Goal: Task Accomplishment & Management: Manage account settings

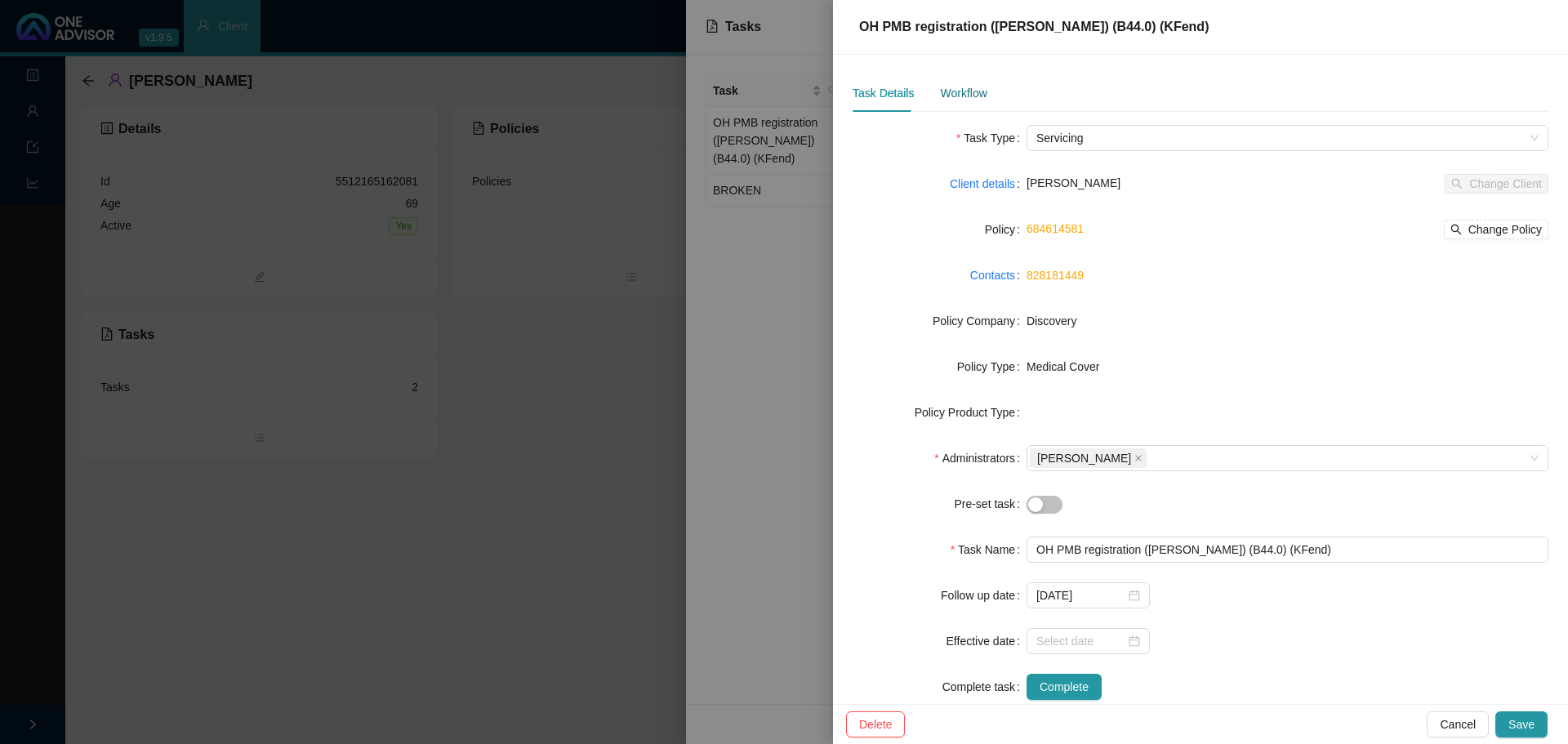
drag, startPoint x: 960, startPoint y: 87, endPoint x: 961, endPoint y: 103, distance: 16.0
click at [959, 86] on div "Workflow" at bounding box center [963, 93] width 47 height 18
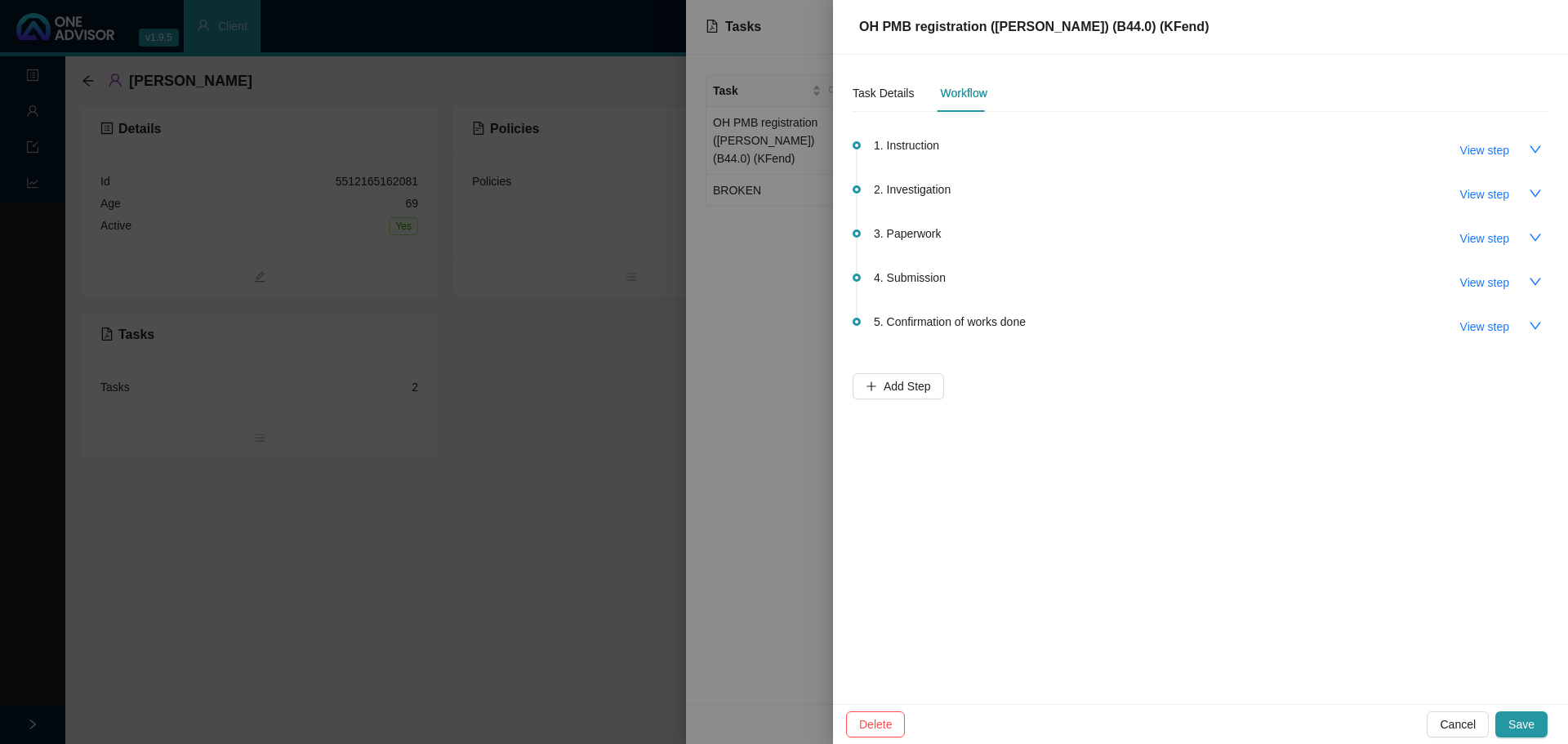
click at [787, 395] on div at bounding box center [784, 372] width 1568 height 744
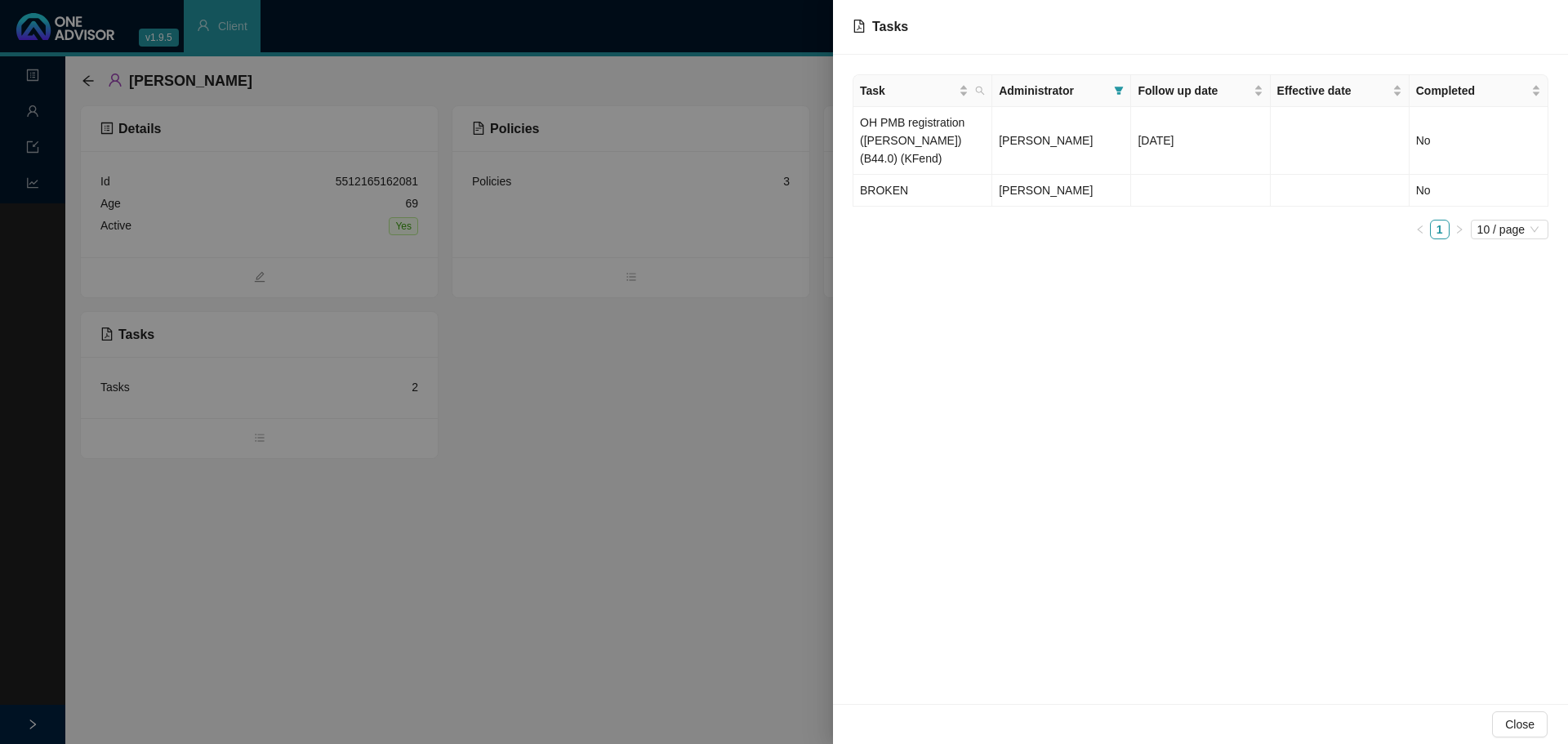
click at [29, 111] on div at bounding box center [784, 372] width 1568 height 744
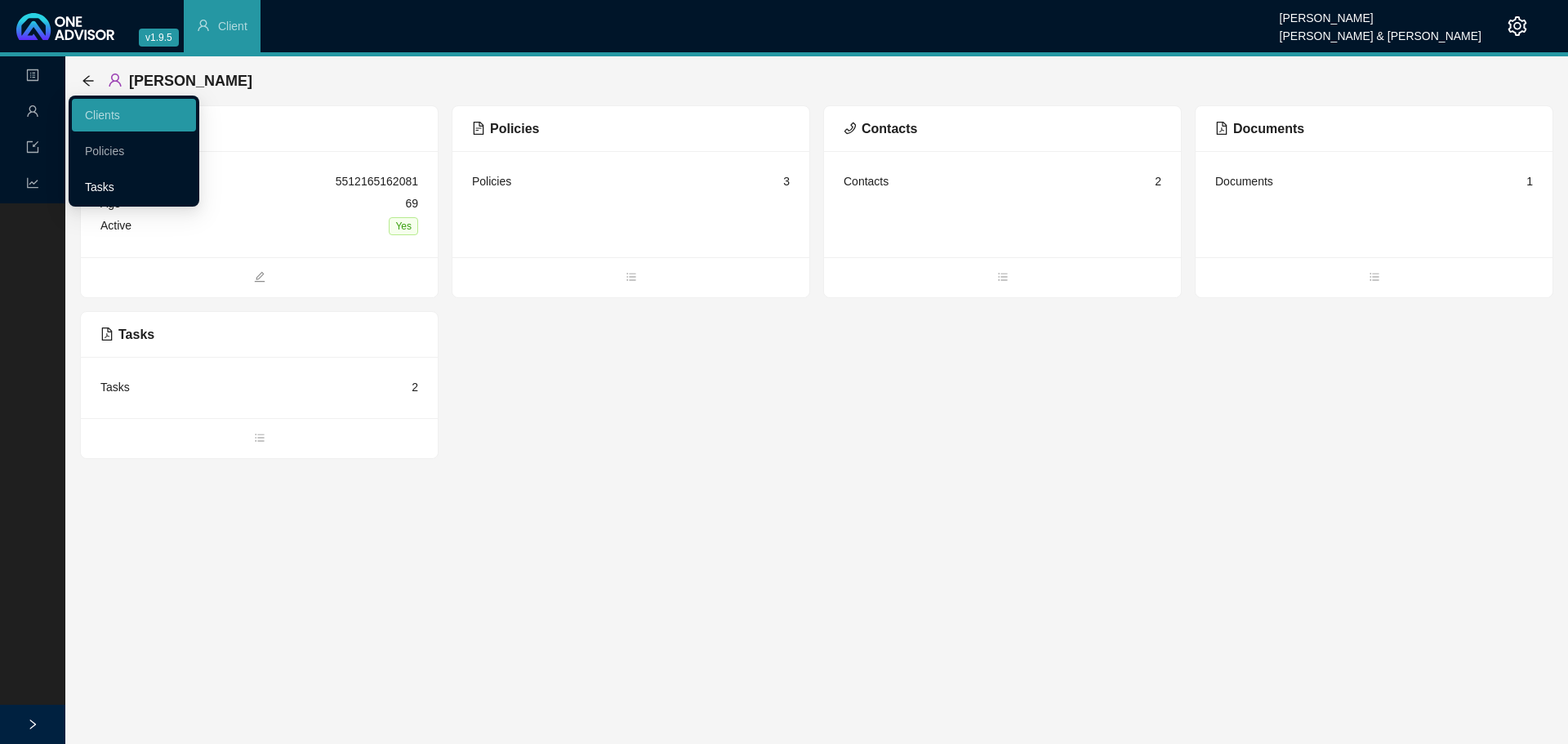
click at [104, 190] on link "Tasks" at bounding box center [99, 187] width 30 height 13
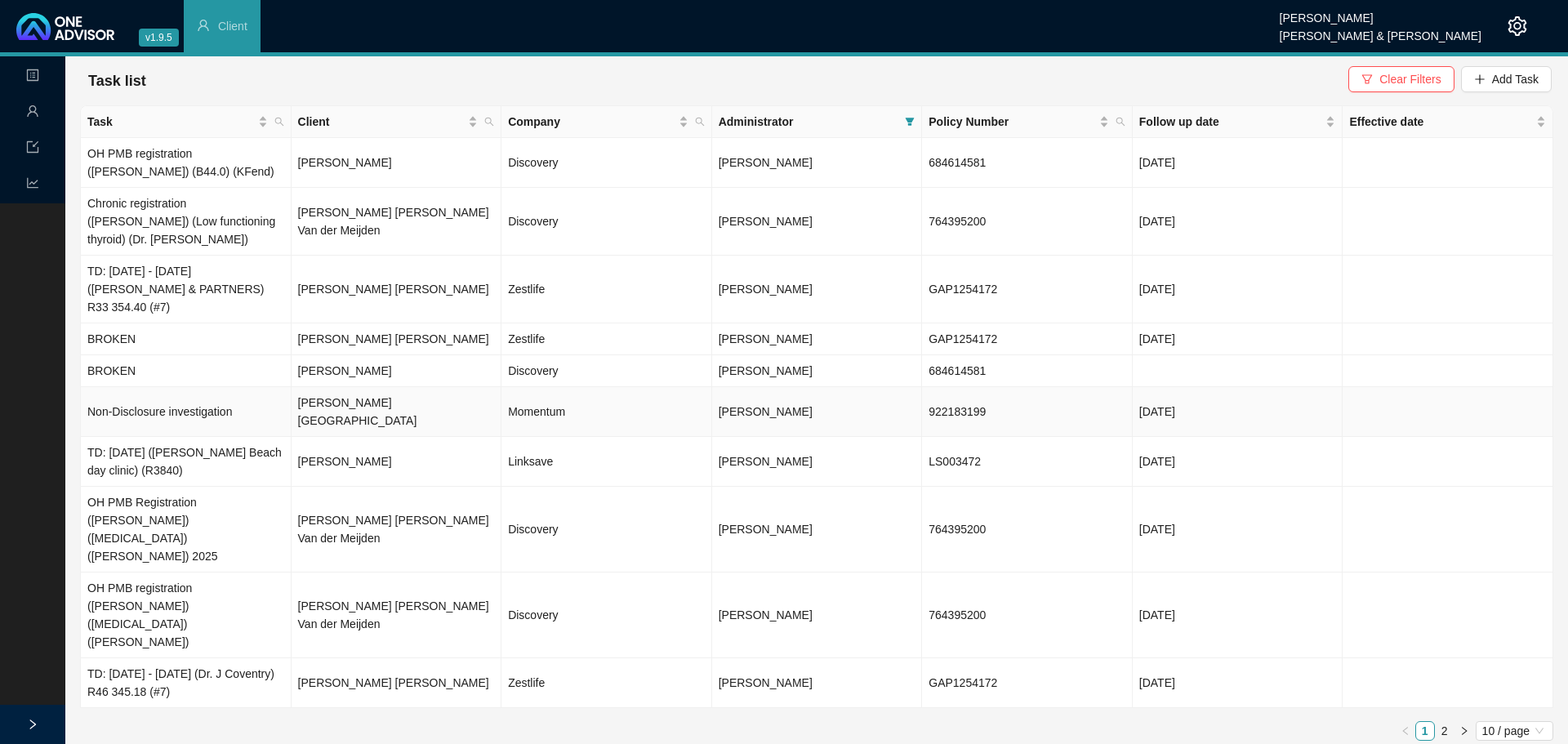
click at [531, 387] on td "Momentum" at bounding box center [607, 412] width 211 height 50
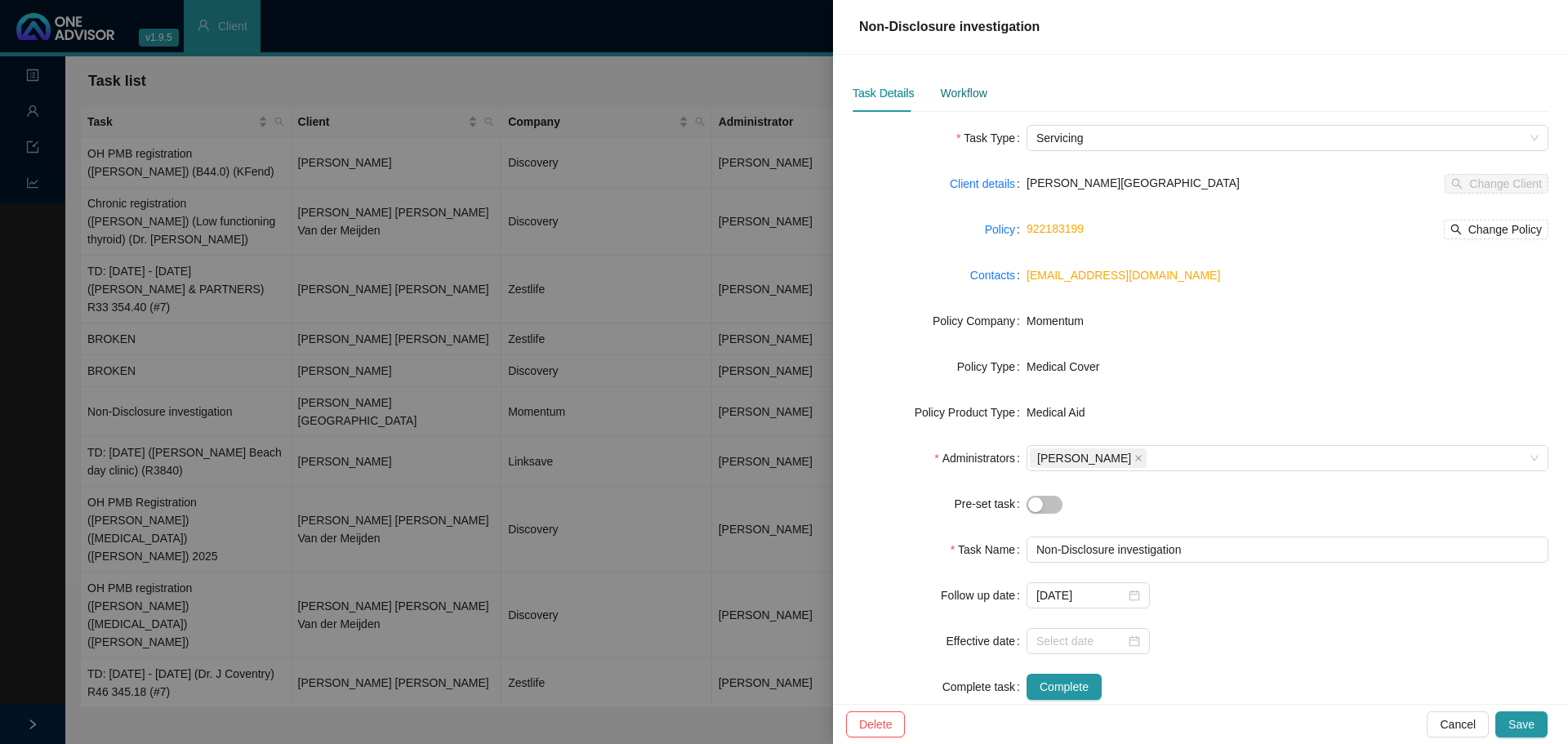
click at [971, 96] on div "Workflow" at bounding box center [963, 93] width 47 height 18
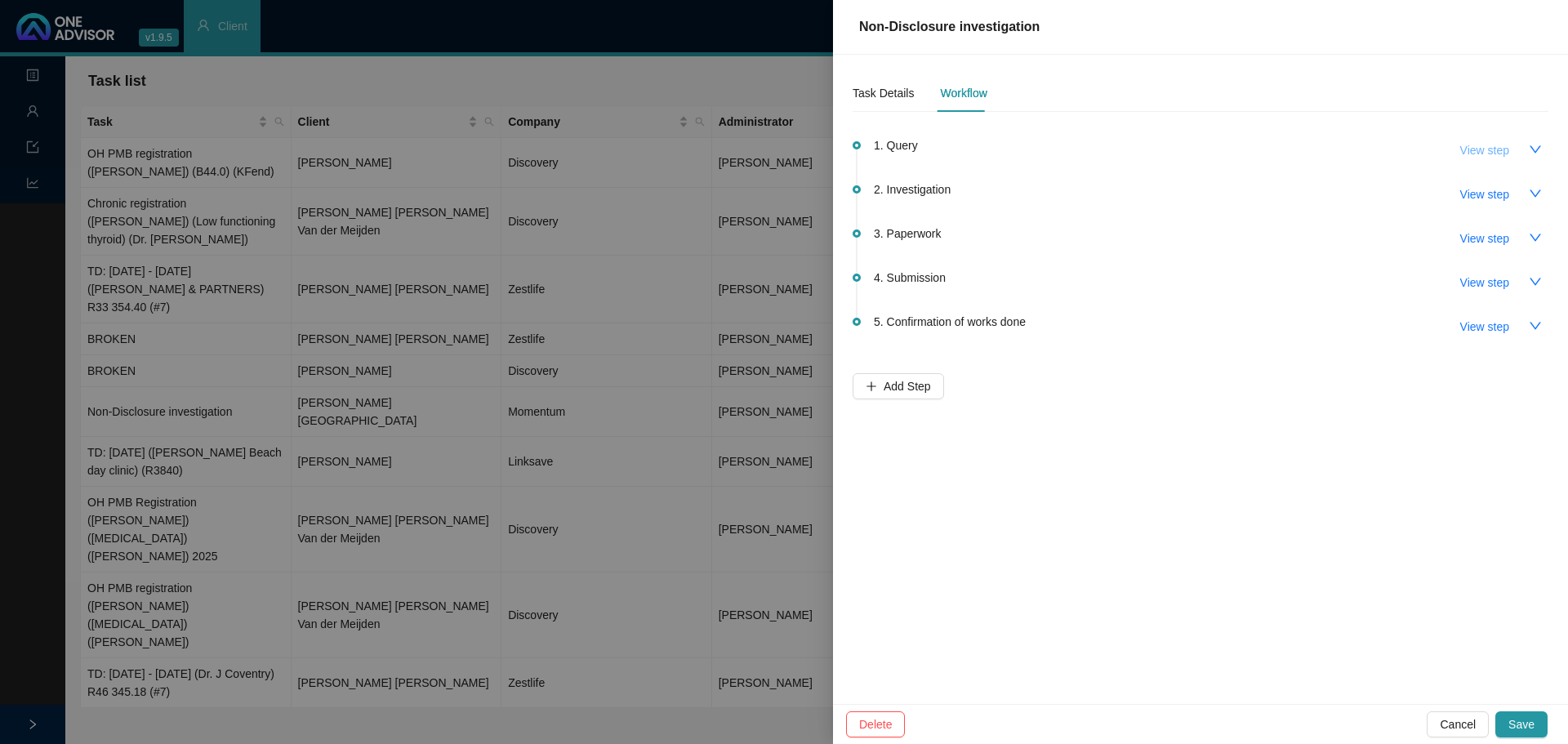
click at [1487, 149] on span "View step" at bounding box center [1485, 150] width 49 height 18
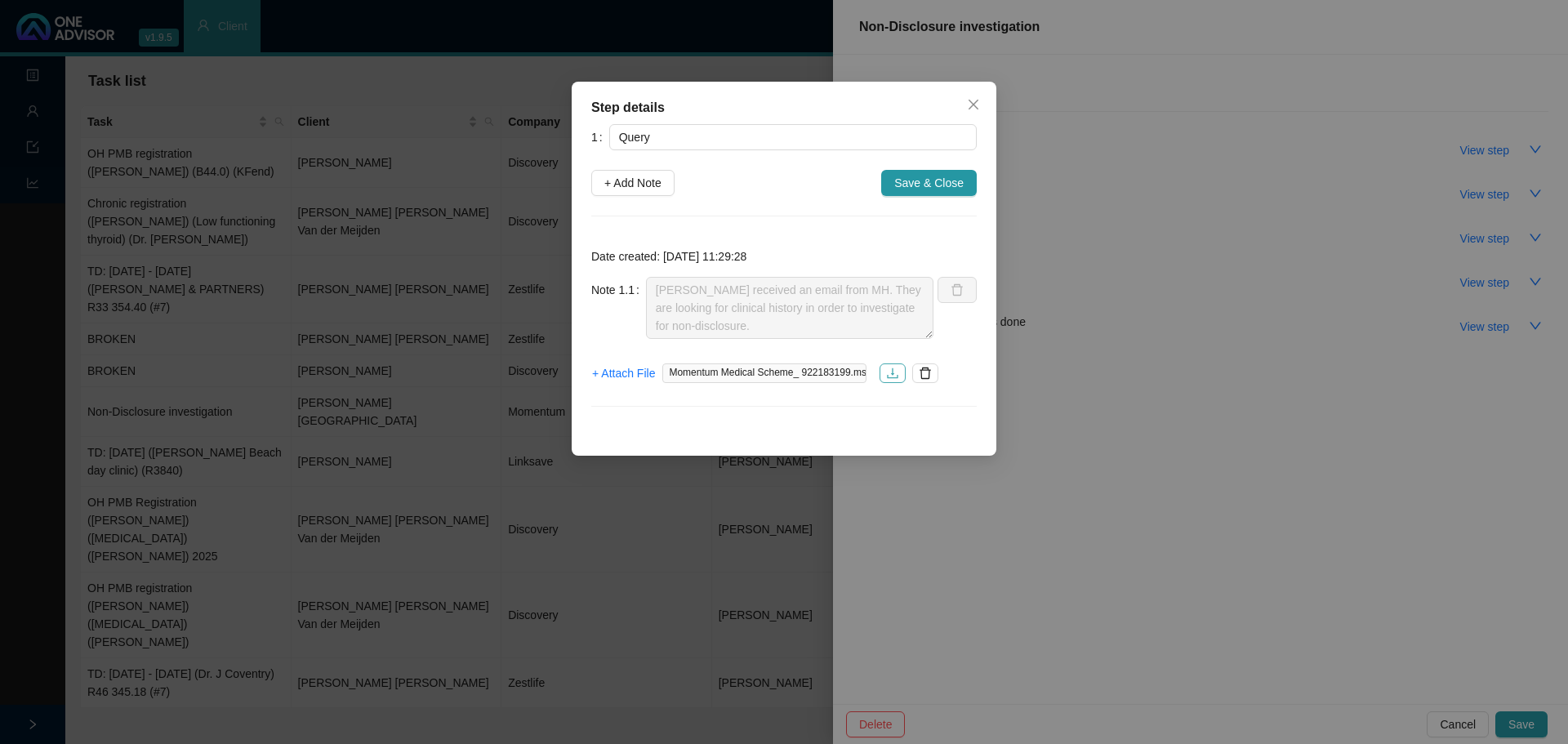
click at [885, 373] on button "button" at bounding box center [892, 373] width 26 height 20
click at [973, 102] on icon "close" at bounding box center [973, 104] width 13 height 13
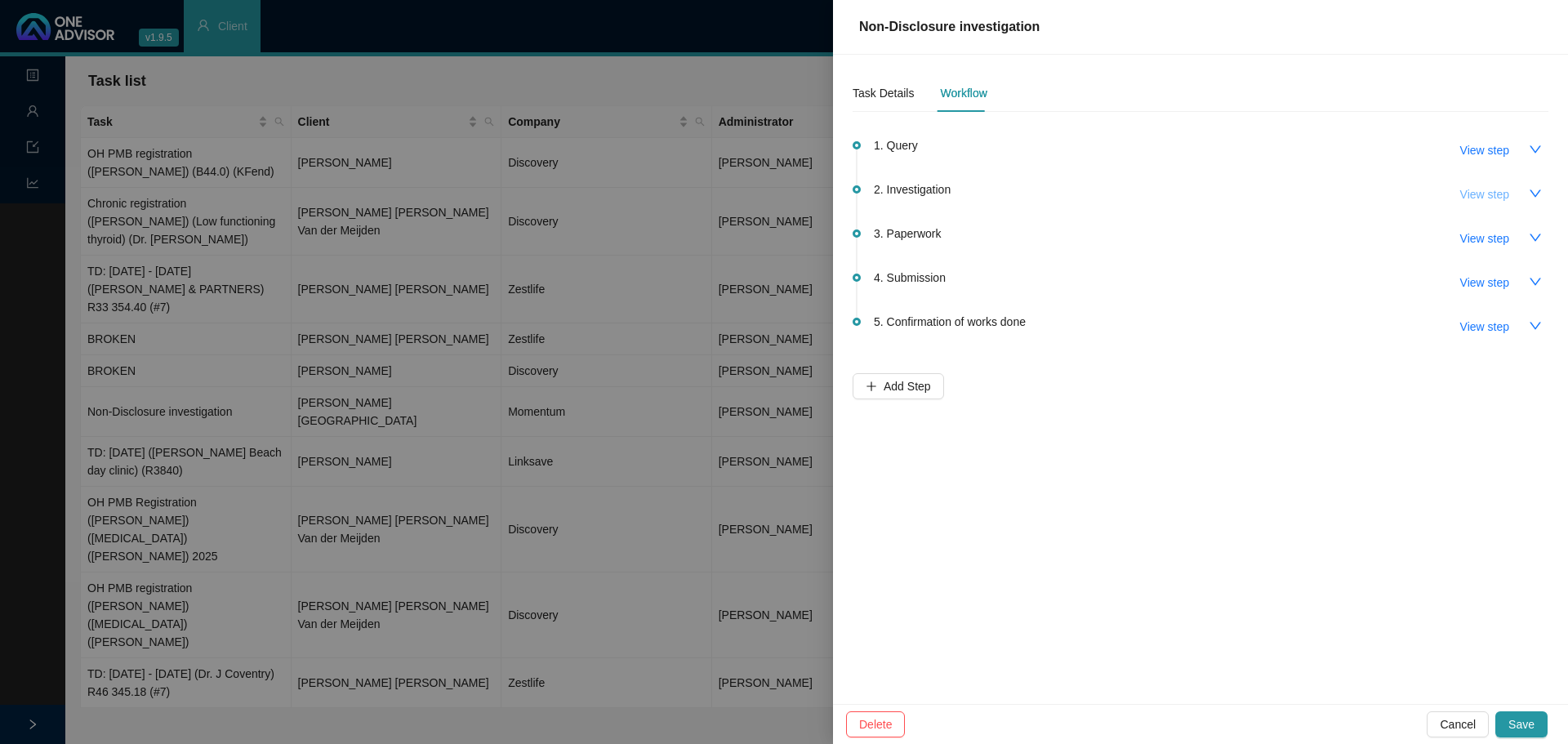
click at [1518, 196] on button "View step" at bounding box center [1486, 194] width 76 height 26
type input "Investigation"
type textarea "[PERSON_NAME] emailed [PERSON_NAME] at MH asking what type of auth the client i…"
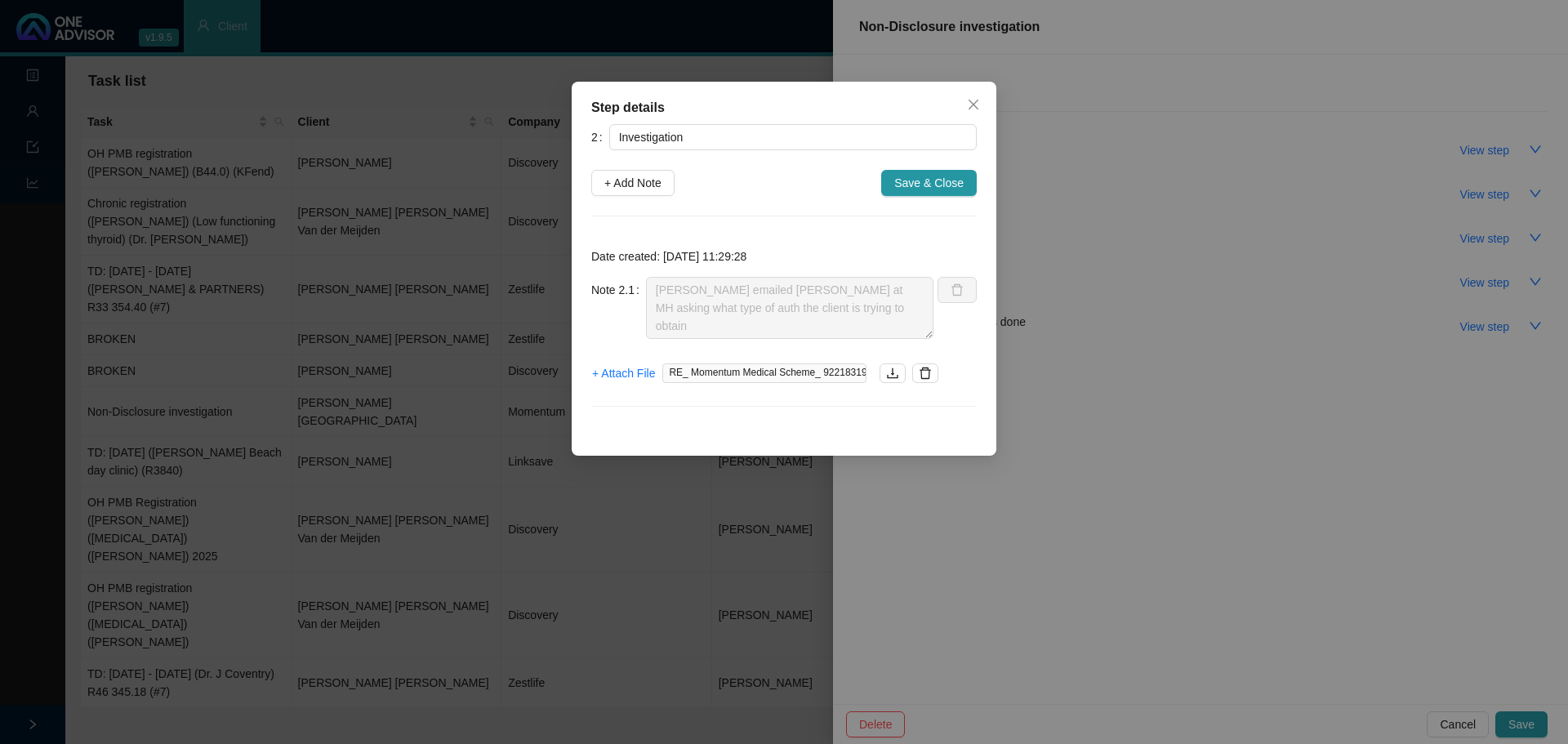
click at [740, 373] on span "RE_ Momentum Medical Scheme_ 922183199.msg" at bounding box center [765, 373] width 205 height 20
click at [891, 375] on icon "download" at bounding box center [892, 372] width 13 height 13
click at [973, 104] on icon "close" at bounding box center [974, 104] width 10 height 10
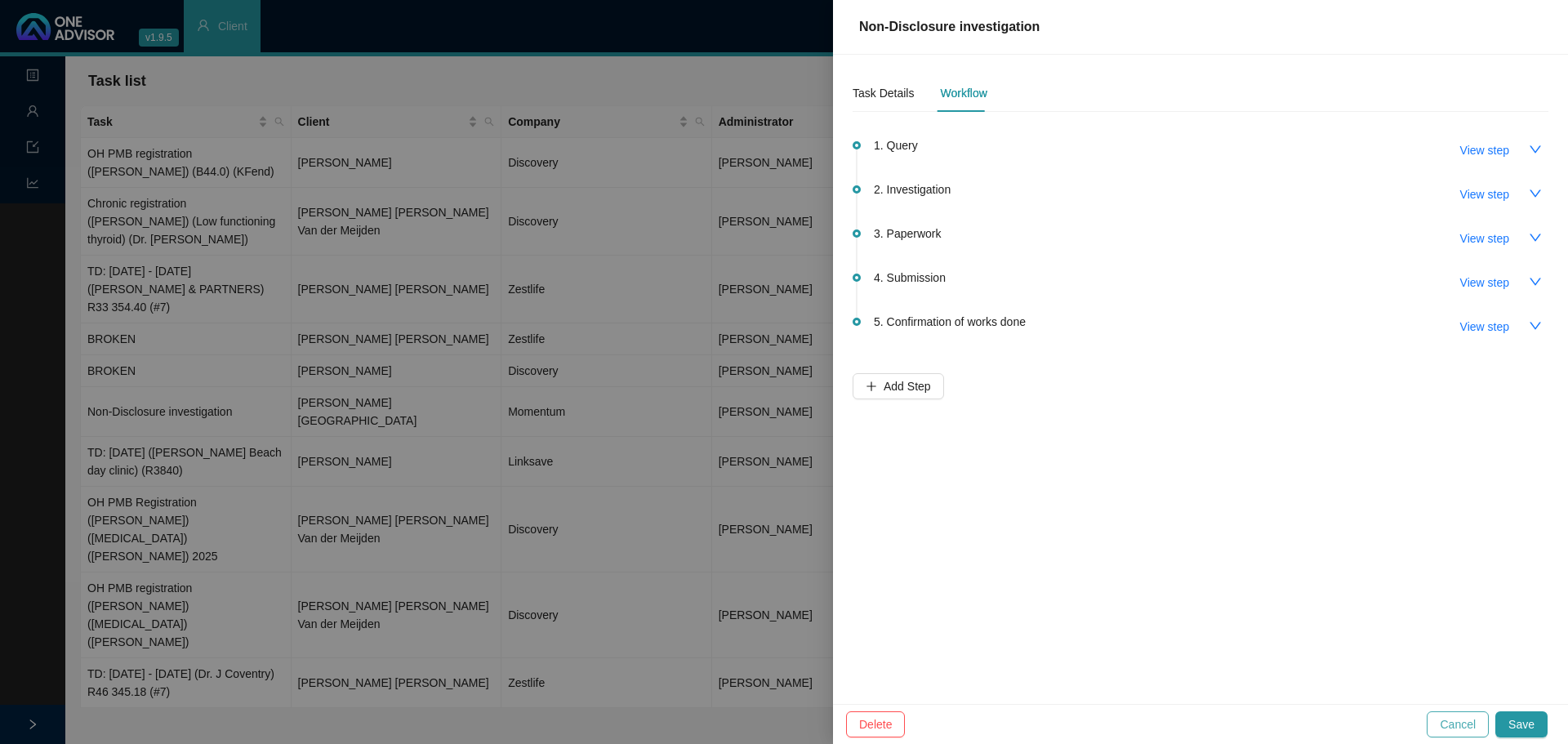
click at [1458, 723] on span "Cancel" at bounding box center [1458, 724] width 36 height 18
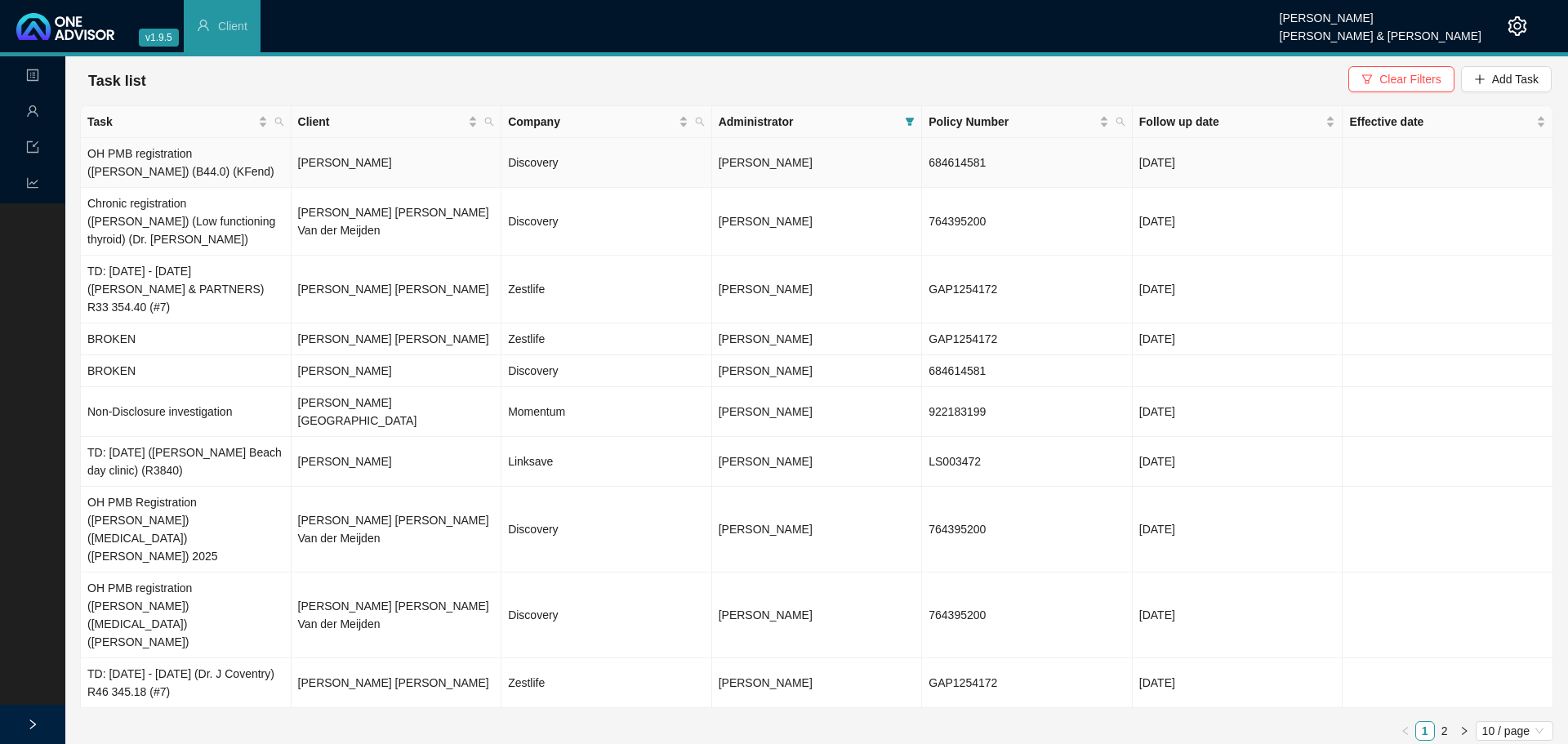
drag, startPoint x: 326, startPoint y: 174, endPoint x: 355, endPoint y: 160, distance: 32.2
click at [326, 172] on td "[PERSON_NAME]" at bounding box center [396, 163] width 211 height 50
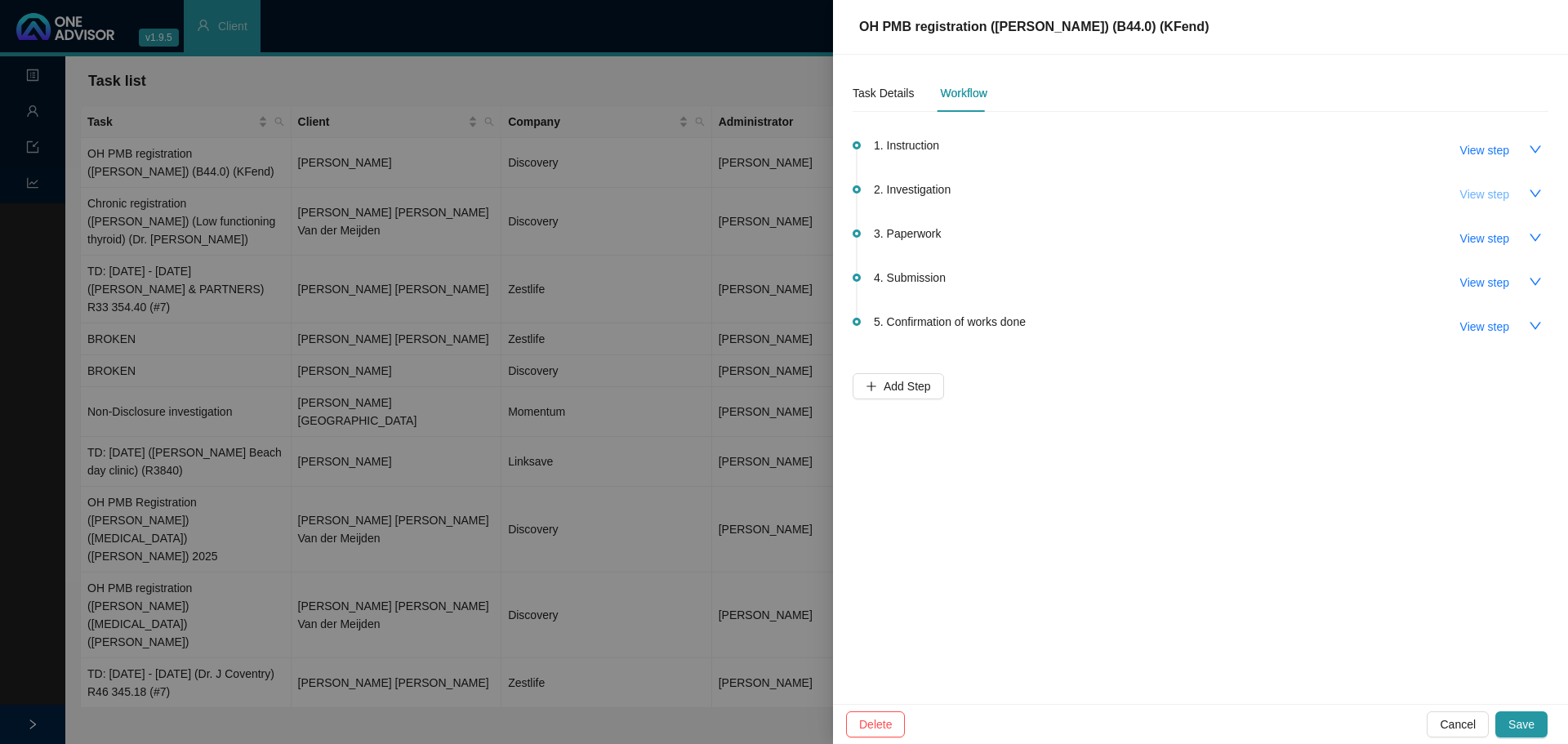
click at [1479, 189] on span "View step" at bounding box center [1485, 195] width 49 height 18
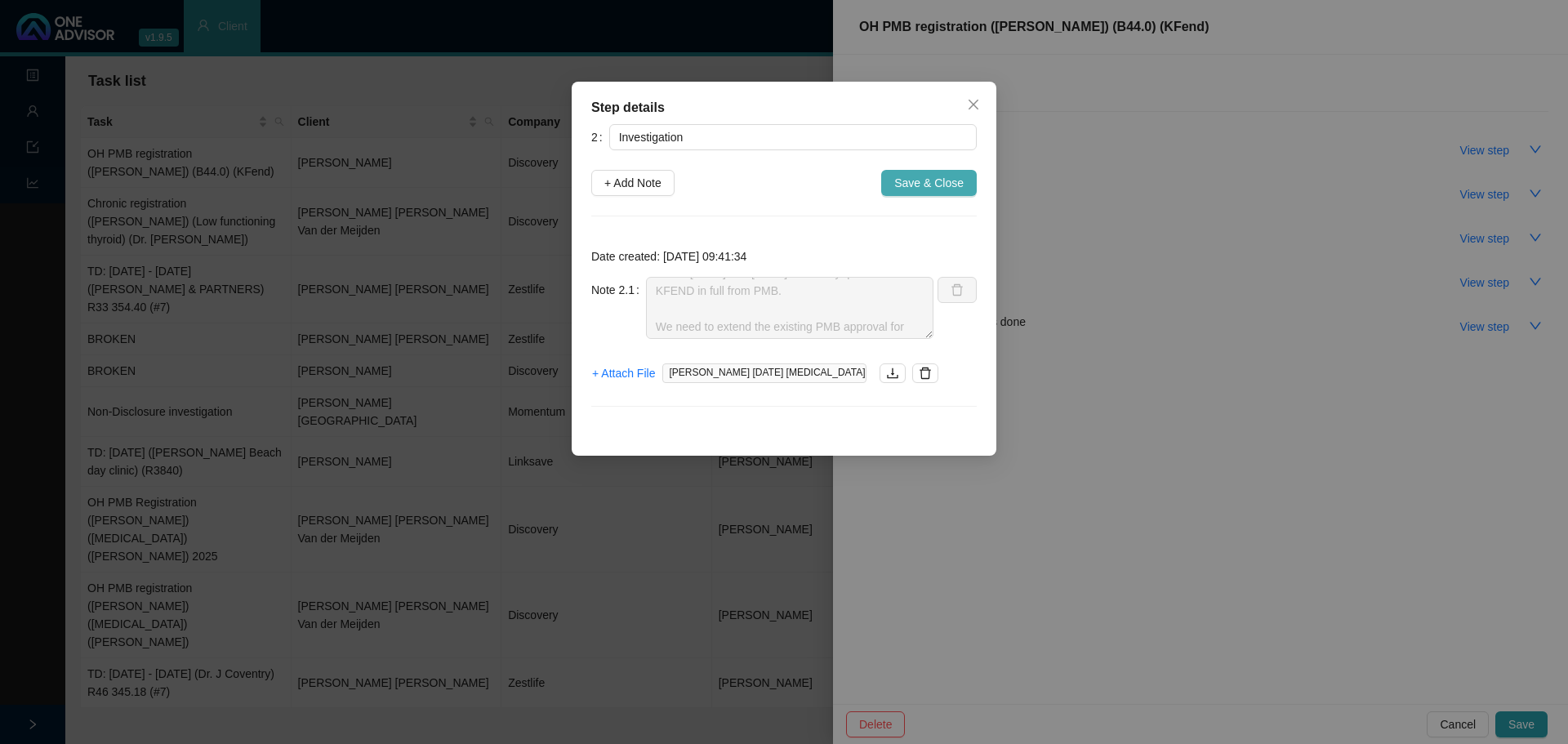
scroll to position [89, 0]
drag, startPoint x: 967, startPoint y: 109, endPoint x: 1100, endPoint y: 186, distance: 153.7
click at [967, 109] on span "Close" at bounding box center [974, 104] width 26 height 13
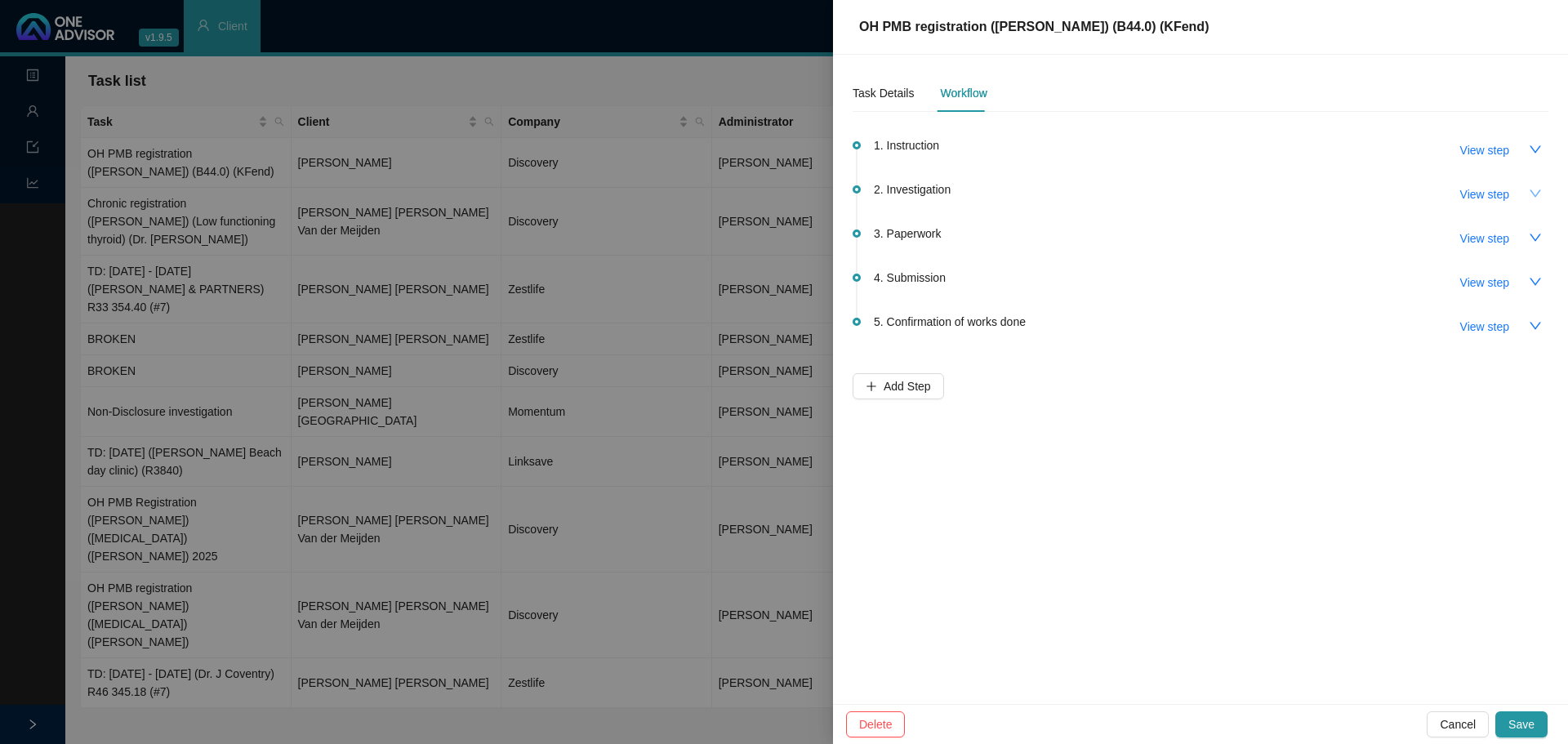
click at [1535, 188] on icon "down" at bounding box center [1535, 193] width 13 height 13
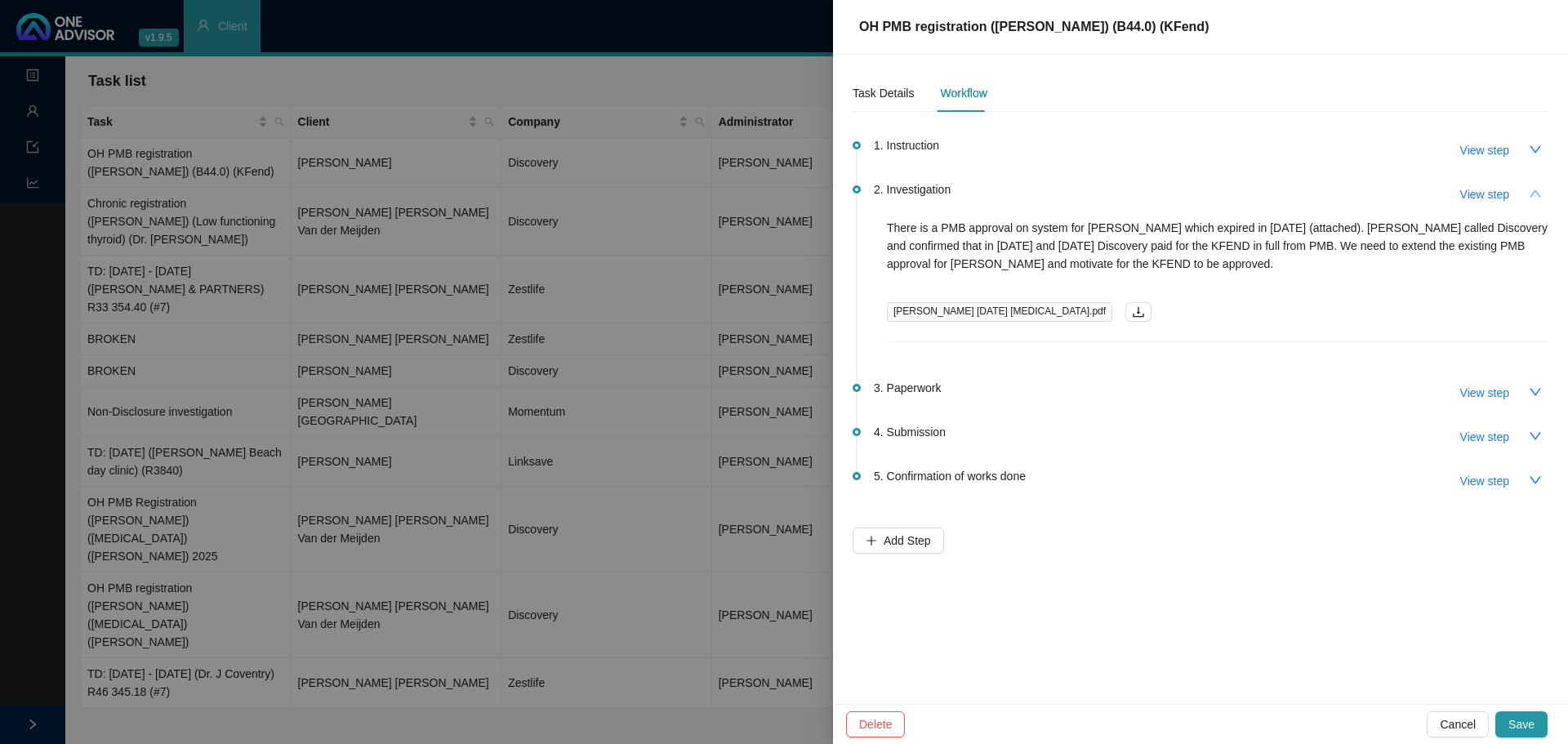
click at [1486, 193] on span "View step" at bounding box center [1485, 195] width 49 height 18
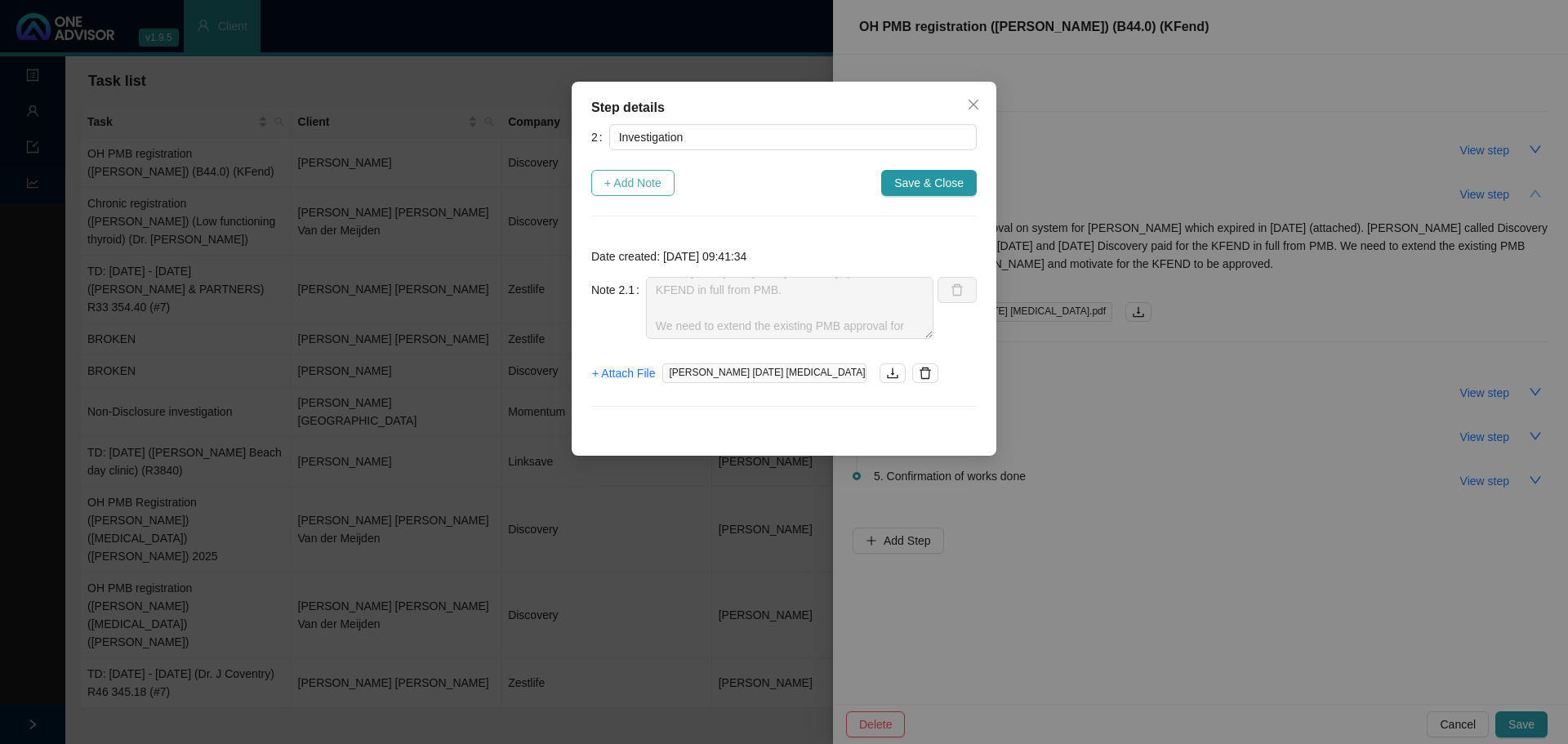
click at [647, 186] on span "+ Add Note" at bounding box center [633, 183] width 58 height 18
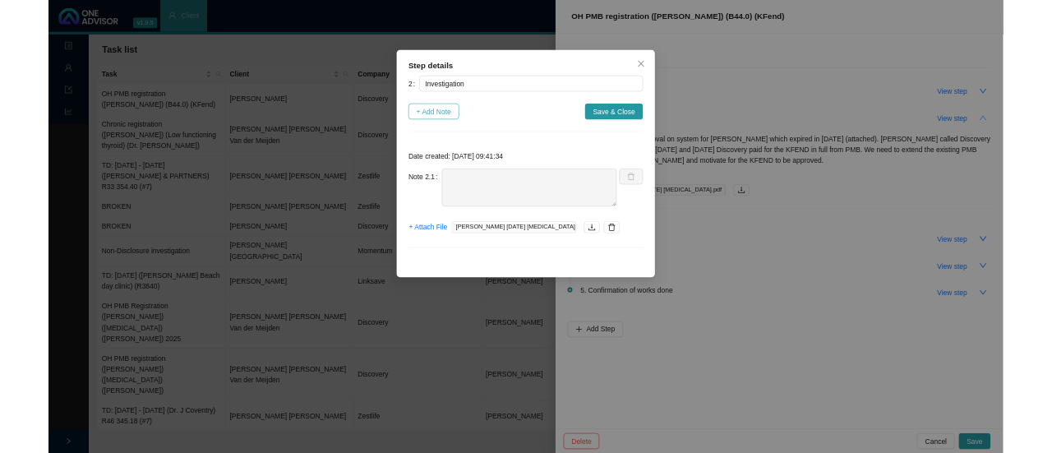
scroll to position [0, 0]
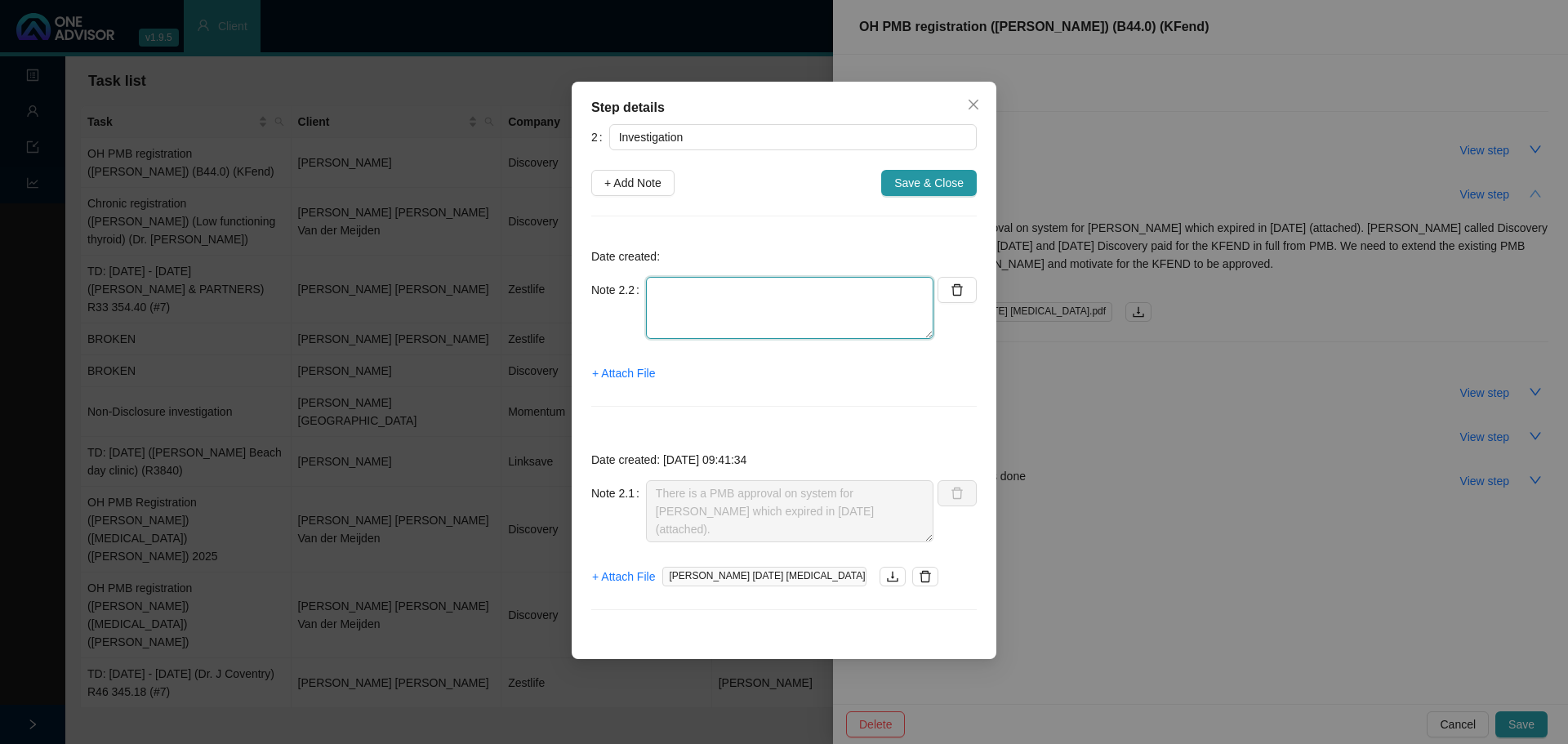
click at [677, 292] on textarea at bounding box center [789, 308] width 287 height 62
drag, startPoint x: 838, startPoint y: 286, endPoint x: 787, endPoint y: 286, distance: 51.0
click at [787, 286] on textarea "[PERSON_NAME] informed us that the [MEDICAL_DATA]" at bounding box center [789, 308] width 287 height 62
click at [866, 293] on textarea "[PERSON_NAME] informed us that the [MEDICAL_DATA]" at bounding box center [789, 308] width 287 height 62
drag, startPoint x: 866, startPoint y: 293, endPoint x: 787, endPoint y: 293, distance: 79.0
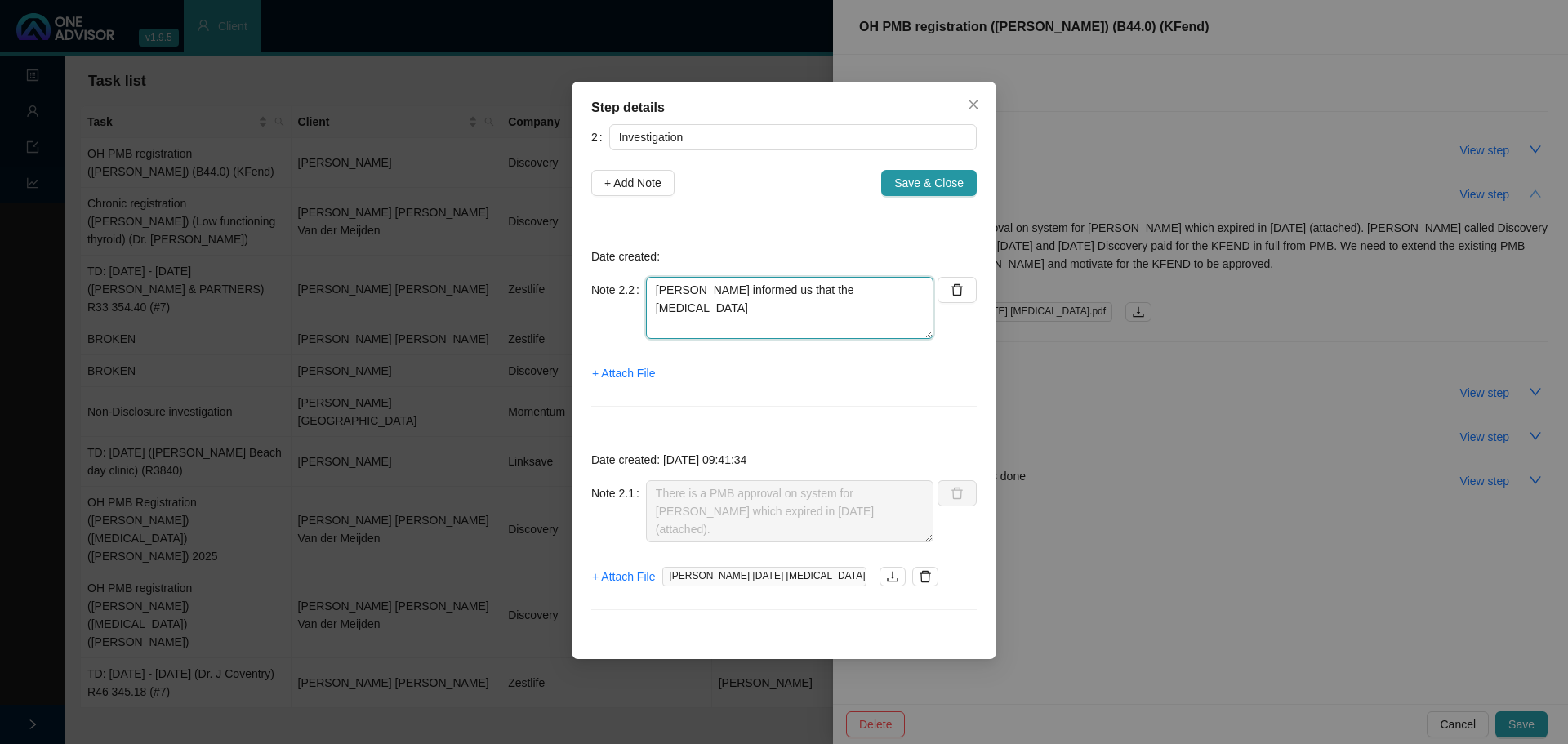
click at [787, 294] on textarea "[PERSON_NAME] informed us that the [MEDICAL_DATA]" at bounding box center [789, 308] width 287 height 62
paste textarea "a"
type textarea "[PERSON_NAME] informed us that the [MEDICAL_DATA] already received approval for…"
click at [631, 374] on span "+ Attach File" at bounding box center [623, 373] width 63 height 18
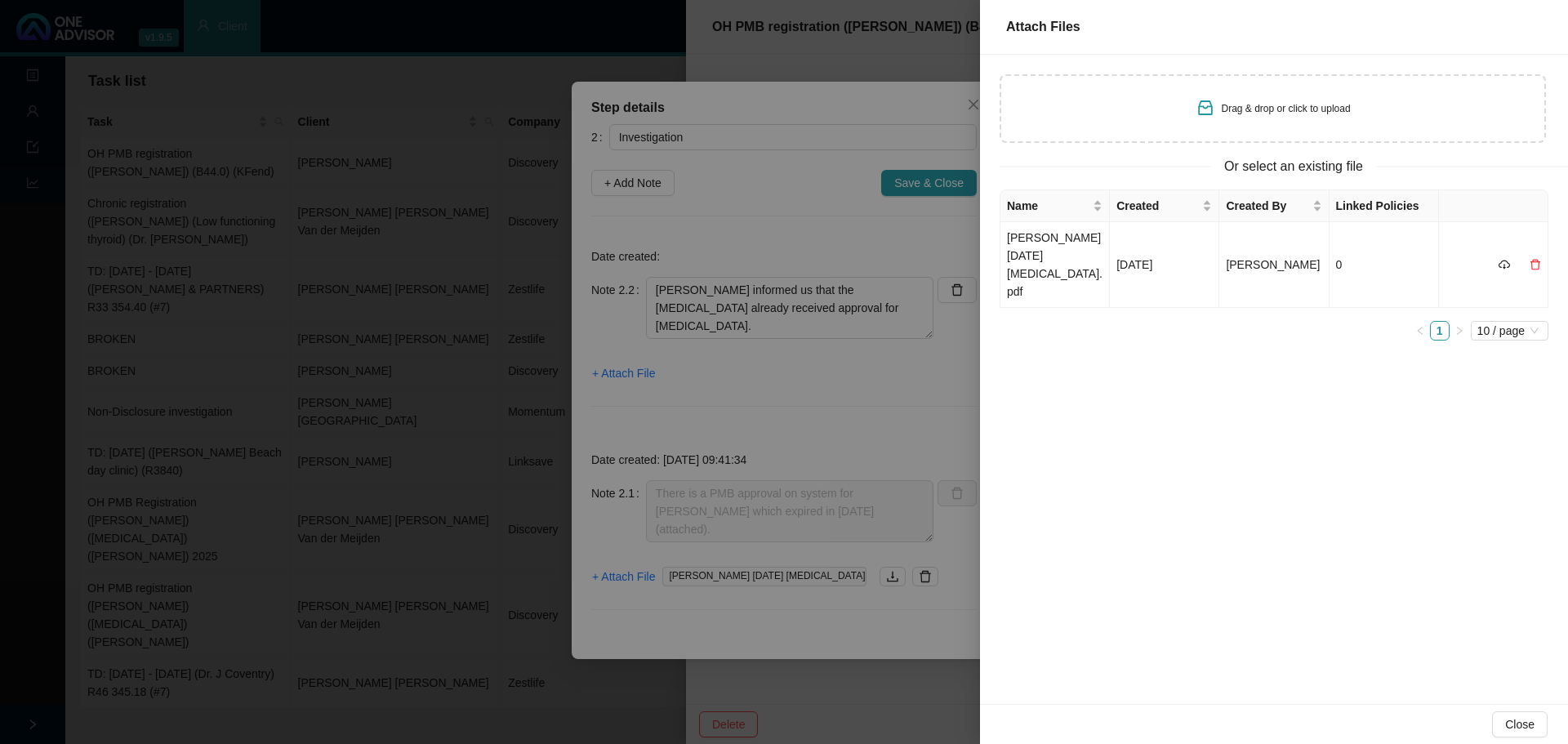
click at [1246, 122] on div "Drag & drop or click to upload" at bounding box center [1273, 108] width 547 height 69
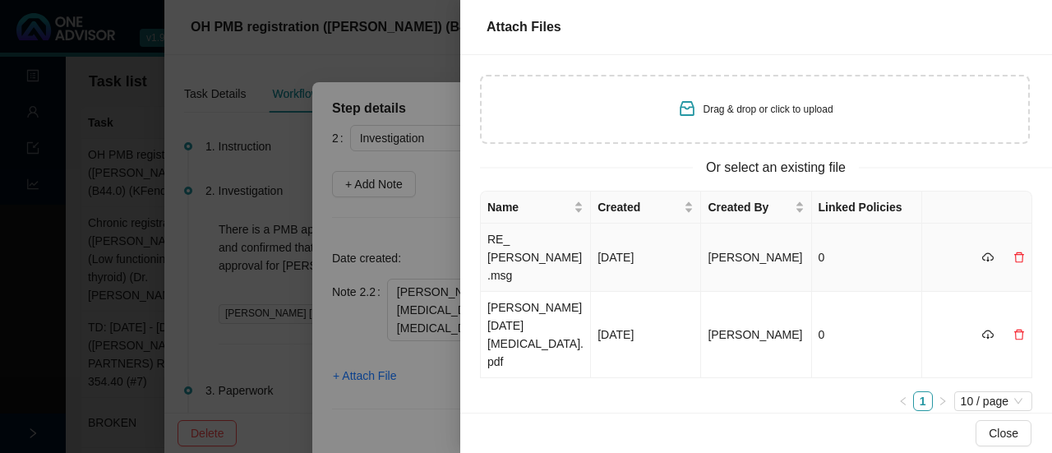
click at [549, 247] on td "RE_ [PERSON_NAME].msg" at bounding box center [536, 258] width 110 height 68
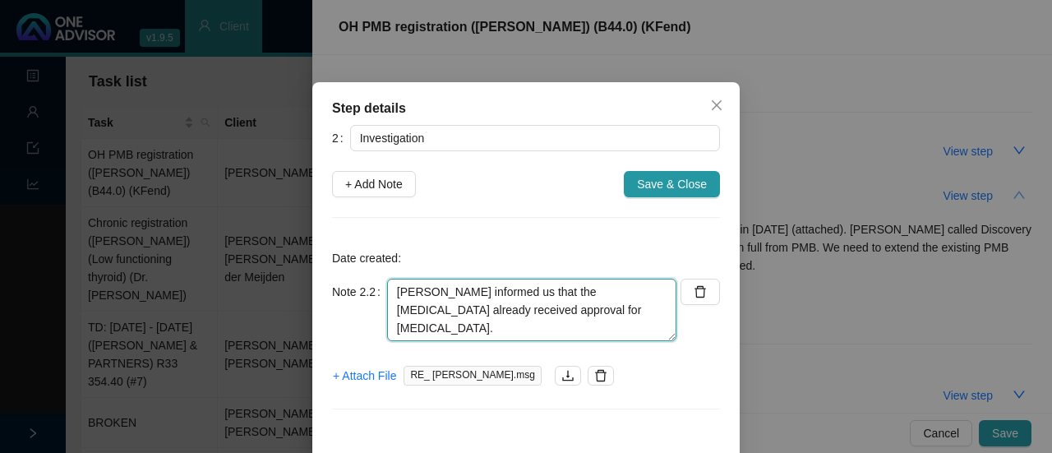
click at [557, 308] on textarea "[PERSON_NAME] informed us that the [MEDICAL_DATA] already received approval for…" at bounding box center [531, 310] width 289 height 62
type textarea "[PERSON_NAME] informed us that the [MEDICAL_DATA] already received approval for…"
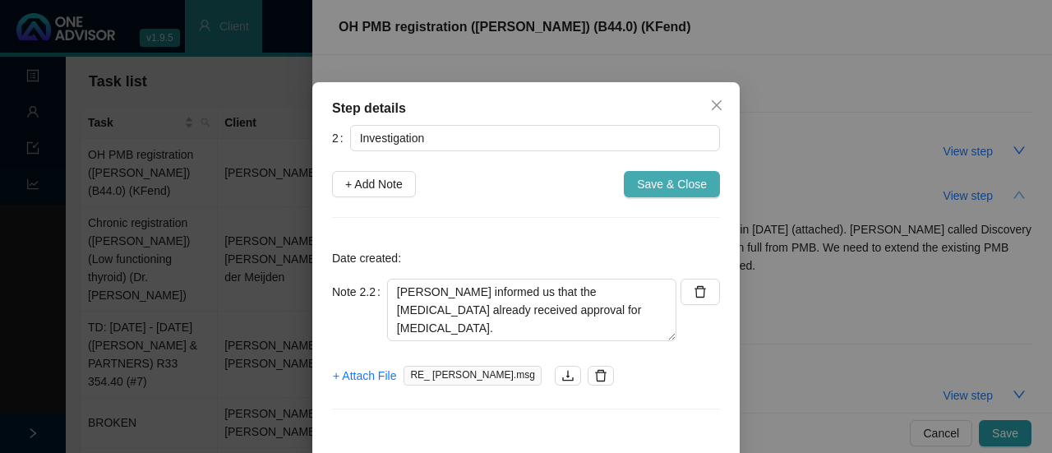
click at [658, 184] on span "Save & Close" at bounding box center [672, 184] width 70 height 18
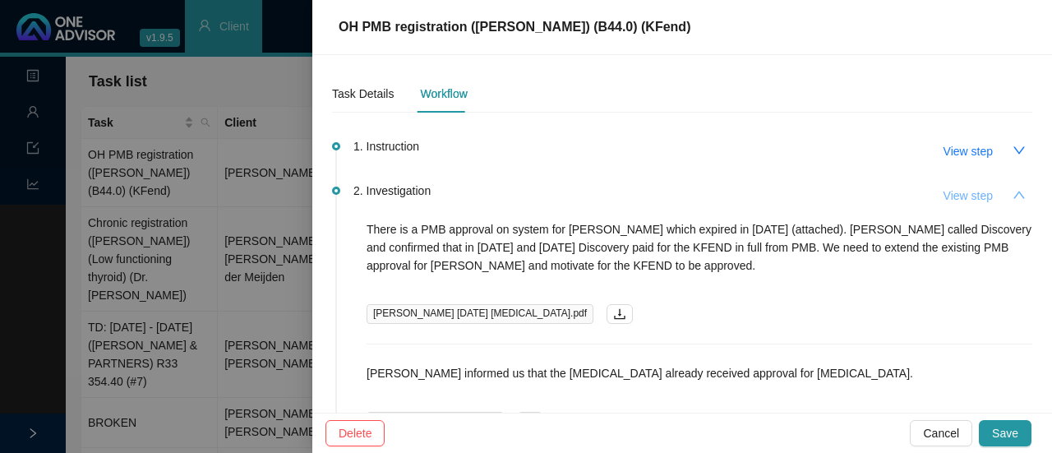
click at [968, 196] on span "View step" at bounding box center [968, 196] width 49 height 18
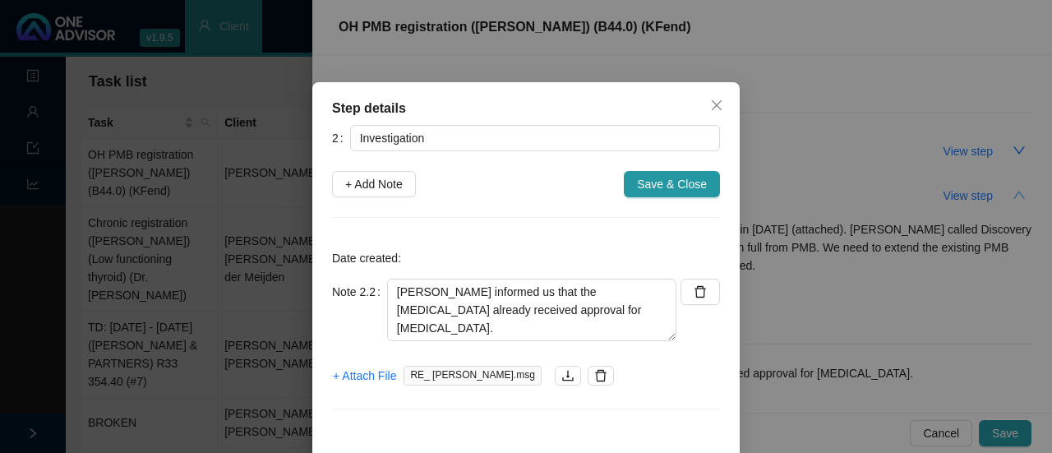
scroll to position [82, 0]
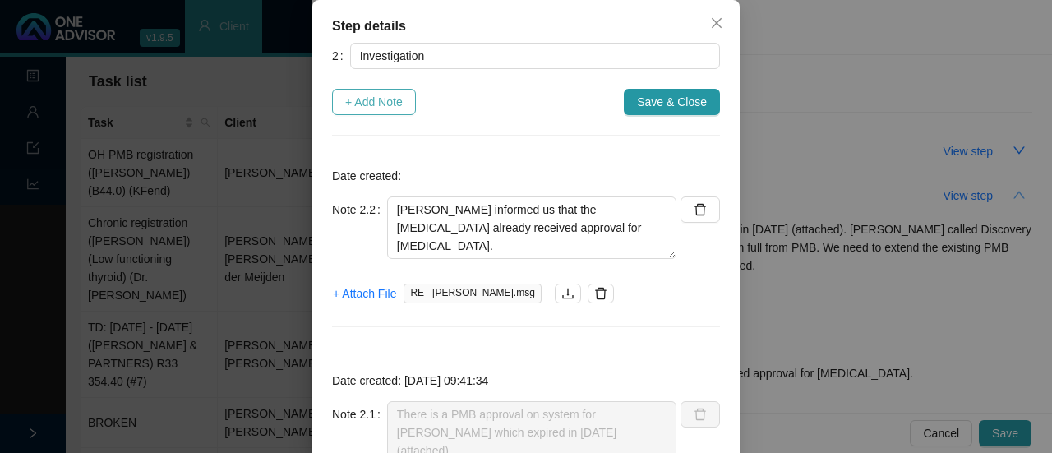
click at [362, 102] on span "+ Add Note" at bounding box center [374, 102] width 58 height 18
type textarea "[PERSON_NAME] informed us that the [MEDICAL_DATA] already received approval for…"
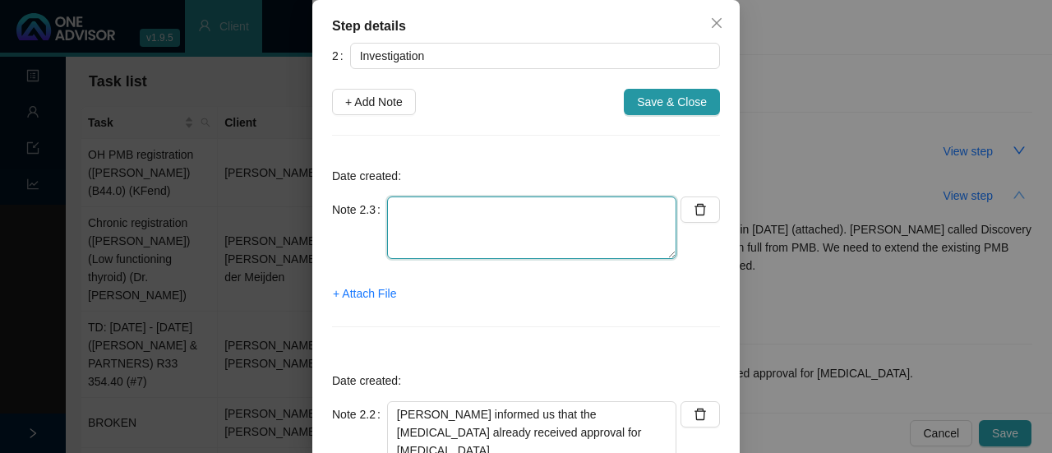
click at [409, 210] on textarea at bounding box center [531, 227] width 289 height 62
type textarea "c"
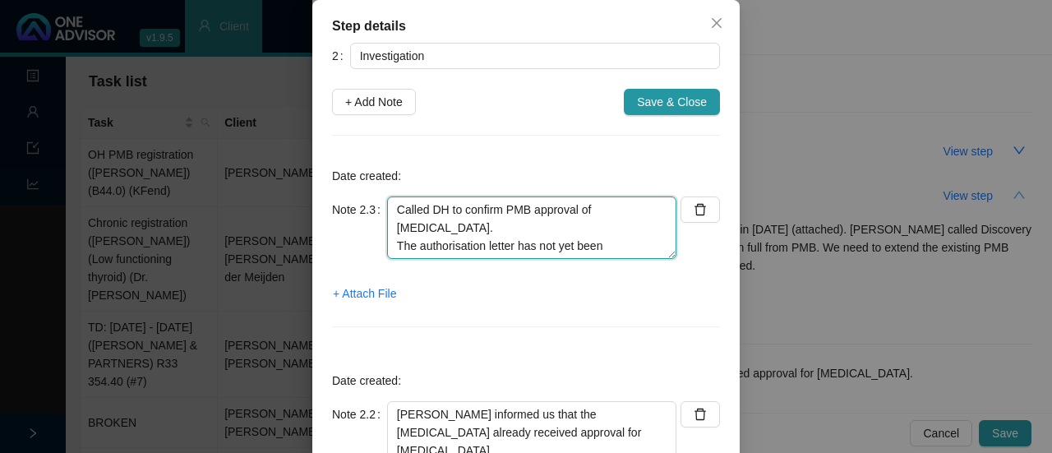
drag, startPoint x: 607, startPoint y: 229, endPoint x: 381, endPoint y: 228, distance: 225.3
click at [387, 228] on textarea "Called DH to confirm PMB approval of [MEDICAL_DATA]. The authorisation letter h…" at bounding box center [531, 227] width 289 height 62
click at [627, 209] on textarea "Called DH to confirm PMB approval of [MEDICAL_DATA]. Awaiting approval letter f…" at bounding box center [531, 227] width 289 height 62
drag, startPoint x: 385, startPoint y: 225, endPoint x: 437, endPoint y: 220, distance: 52.0
click at [387, 225] on textarea "Called DH to confirm PMB approval of [MEDICAL_DATA]: Awaiting approval letter f…" at bounding box center [531, 227] width 289 height 62
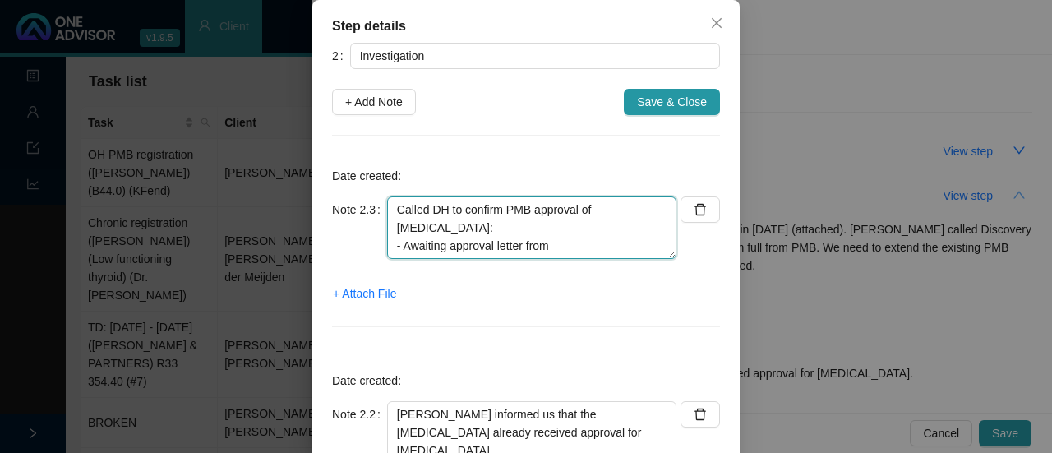
drag, startPoint x: 566, startPoint y: 232, endPoint x: 577, endPoint y: 232, distance: 11.5
click at [568, 232] on textarea "Called DH to confirm PMB approval of [MEDICAL_DATA]: - Awaiting approval letter…" at bounding box center [531, 227] width 289 height 62
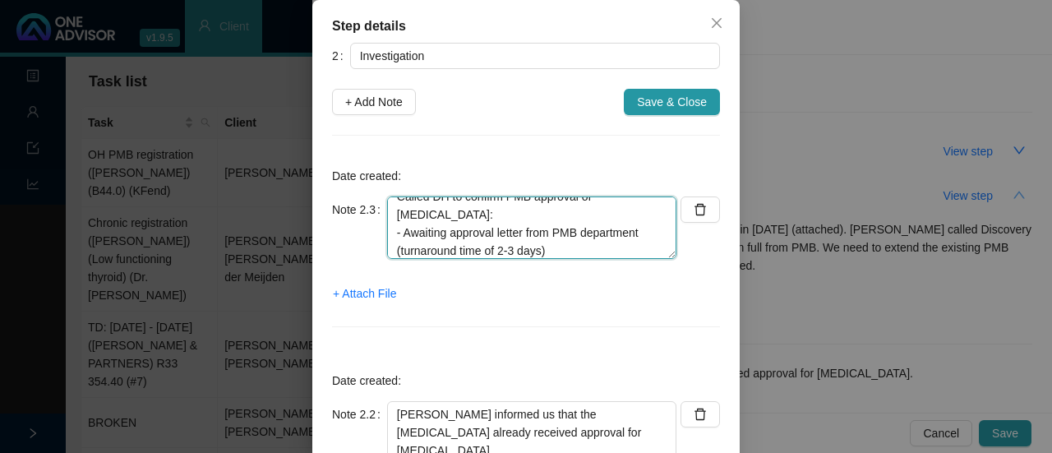
scroll to position [16, 0]
drag, startPoint x: 546, startPoint y: 248, endPoint x: 386, endPoint y: 247, distance: 159.5
click at [387, 247] on textarea "Called DH to confirm PMB approval of [MEDICAL_DATA]: - Awaiting approval letter…" at bounding box center [531, 227] width 289 height 62
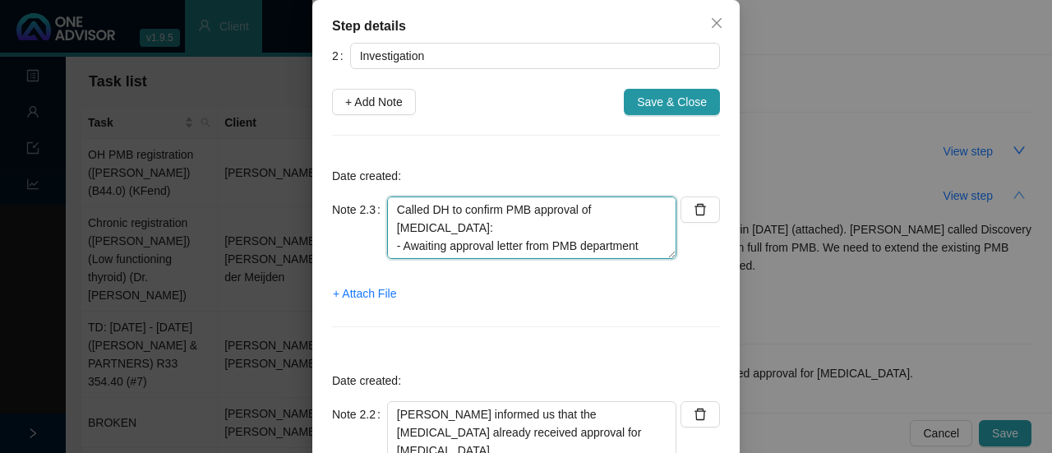
click at [640, 210] on textarea "Called DH to confirm PMB approval of [MEDICAL_DATA]: - Awaiting approval letter…" at bounding box center [531, 227] width 289 height 62
paste textarea "- Medication has been approved"
click at [640, 211] on textarea "Called DH to confirm PMB approval of [MEDICAL_DATA]: - Medication has been appr…" at bounding box center [531, 227] width 289 height 62
click at [390, 207] on textarea "Called DH to confirm PMB approval of [MEDICAL_DATA]: - Medication has been appr…" at bounding box center [531, 227] width 289 height 62
click at [418, 207] on textarea "Ref: Called DH to confirm PMB approval of [MEDICAL_DATA]: - Medication has been…" at bounding box center [531, 227] width 289 height 62
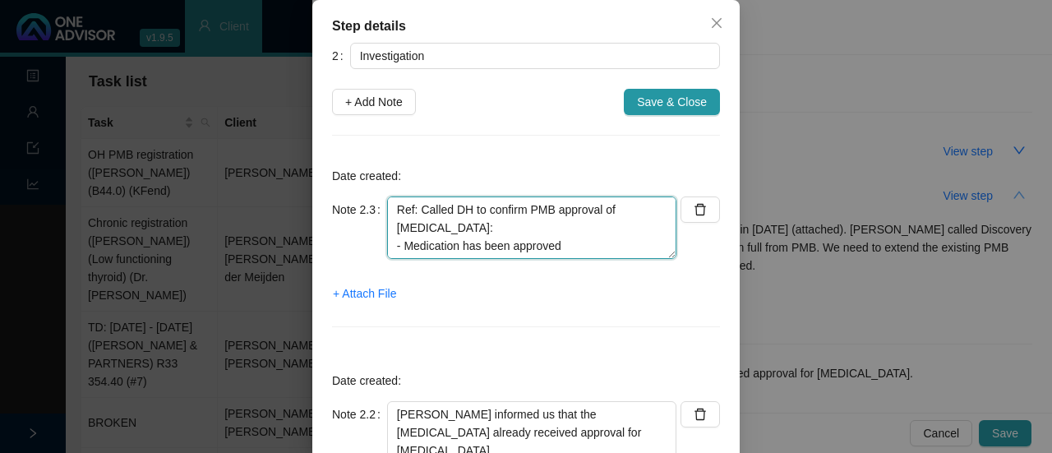
click at [410, 201] on textarea "Ref: Called DH to confirm PMB approval of [MEDICAL_DATA]: - Medication has been…" at bounding box center [531, 227] width 289 height 62
paste textarea "11437266306"
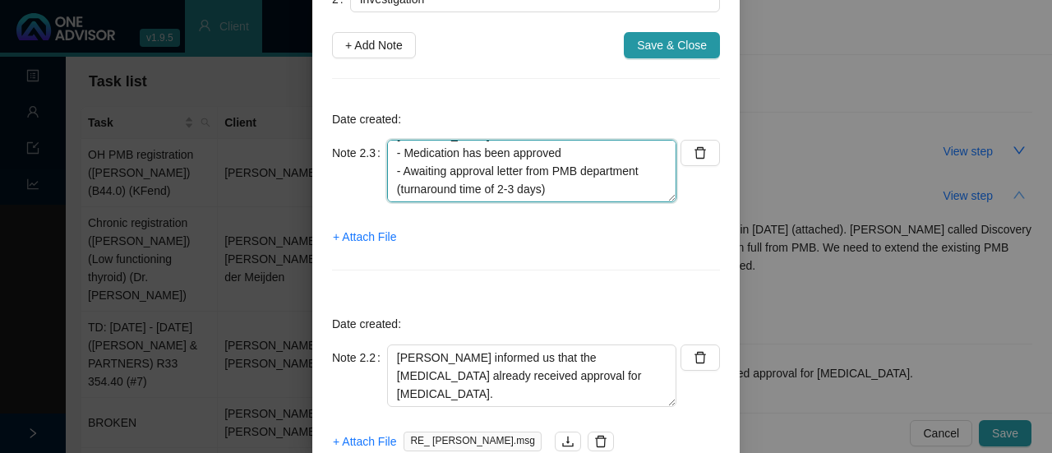
scroll to position [164, 0]
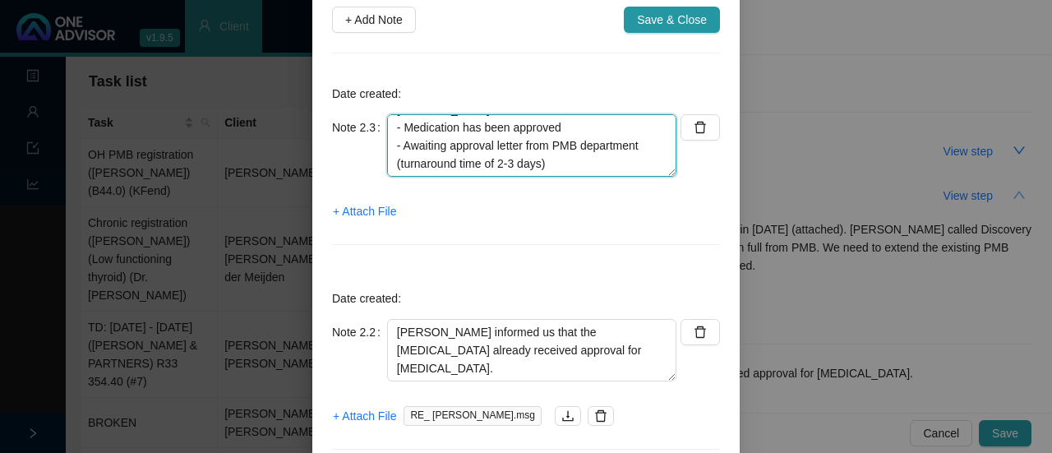
click at [569, 146] on textarea "Ref: [PHONE_NUMBER] Called DH to confirm PMB approval of [MEDICAL_DATA]: - Medi…" at bounding box center [531, 145] width 289 height 62
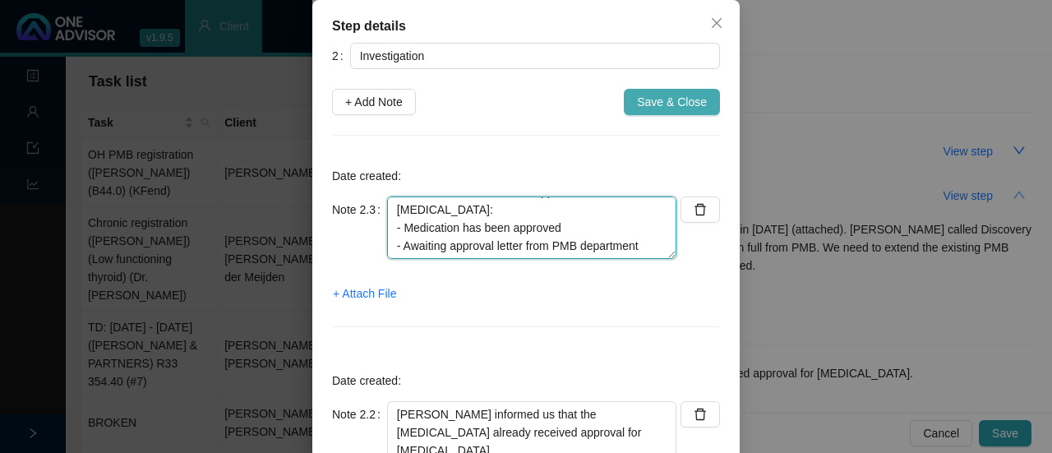
type textarea "Ref: [PHONE_NUMBER] Called DH to confirm PMB approval of [MEDICAL_DATA]: - Medi…"
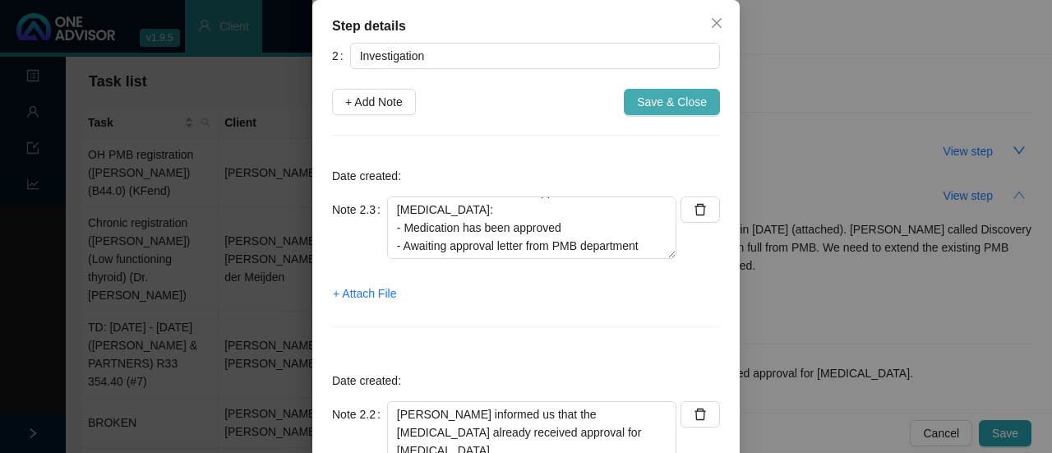
click at [668, 108] on span "Save & Close" at bounding box center [672, 102] width 70 height 18
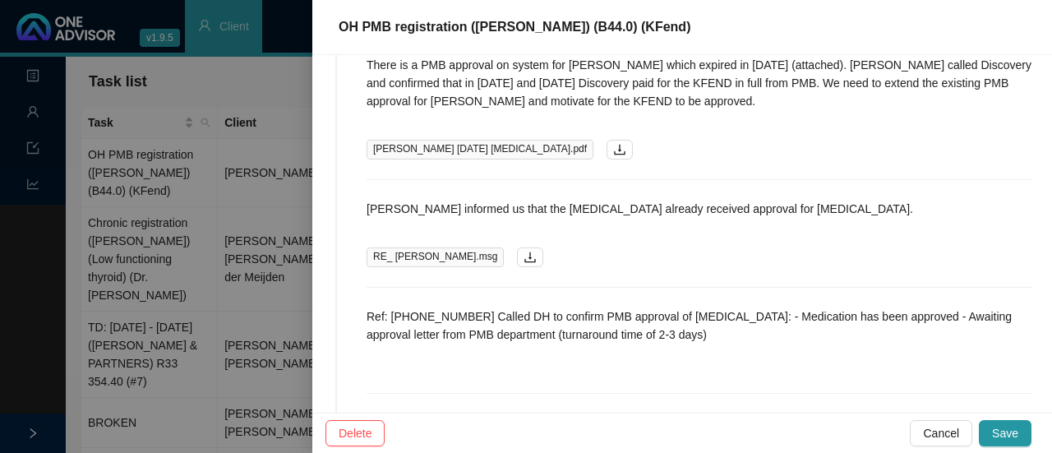
scroll to position [0, 0]
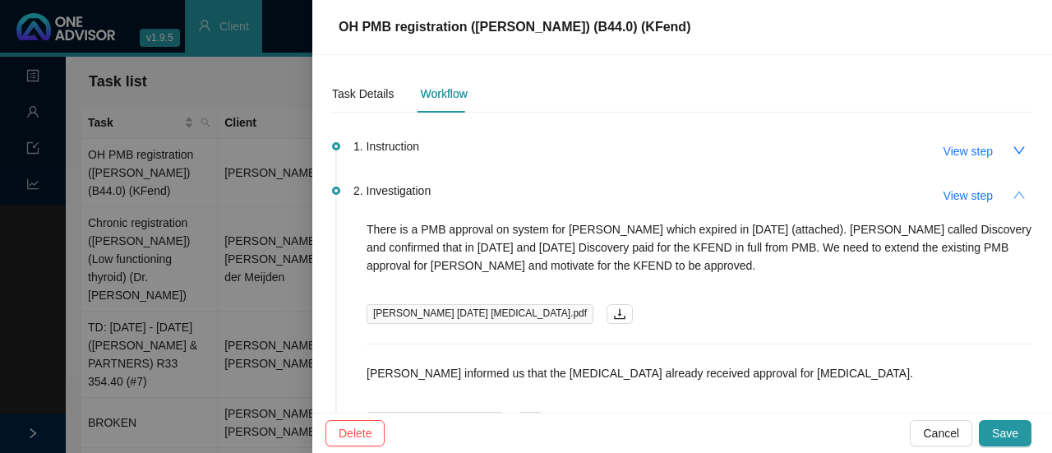
click at [1014, 192] on icon "up" at bounding box center [1020, 194] width 12 height 7
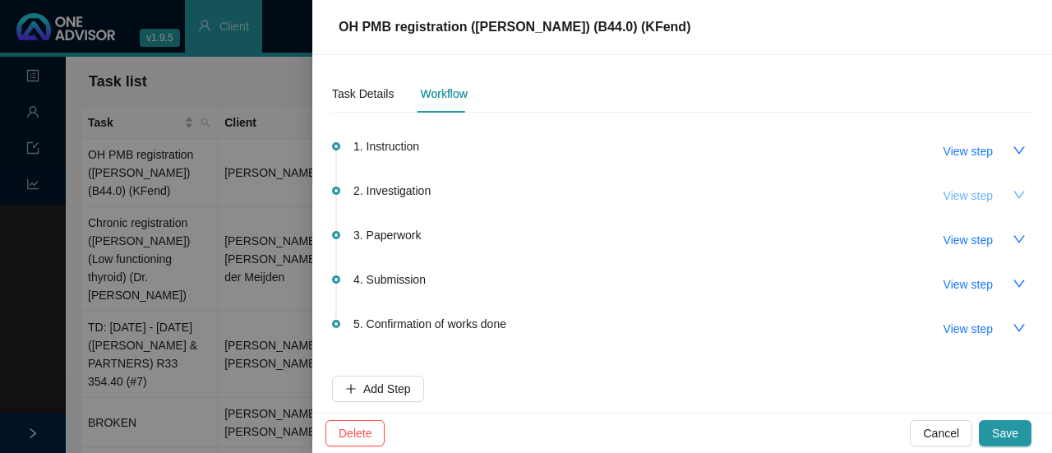
click at [972, 193] on span "View step" at bounding box center [968, 196] width 49 height 18
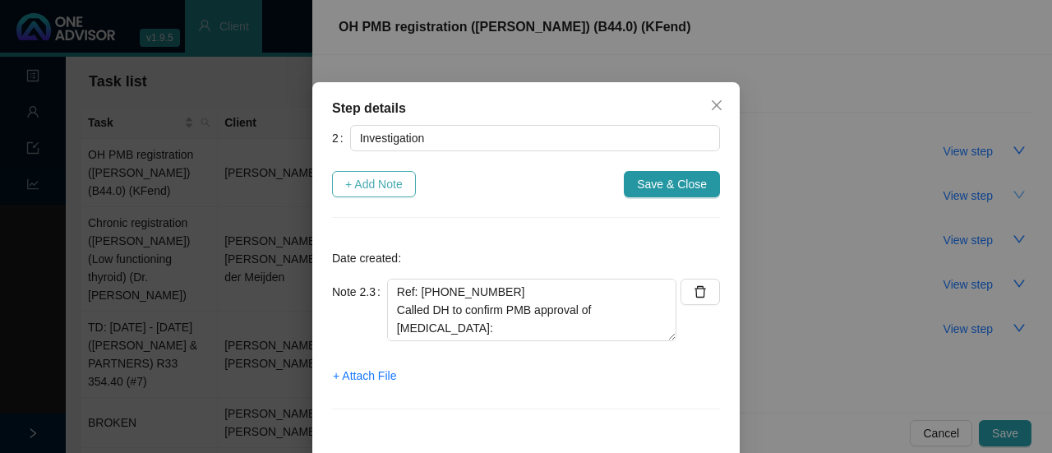
click at [373, 182] on span "+ Add Note" at bounding box center [374, 184] width 58 height 18
type textarea "Ref: [PHONE_NUMBER] Called DH to confirm PMB approval of [MEDICAL_DATA]: - Medi…"
type textarea "[PERSON_NAME] informed us that the [MEDICAL_DATA] already received approval for…"
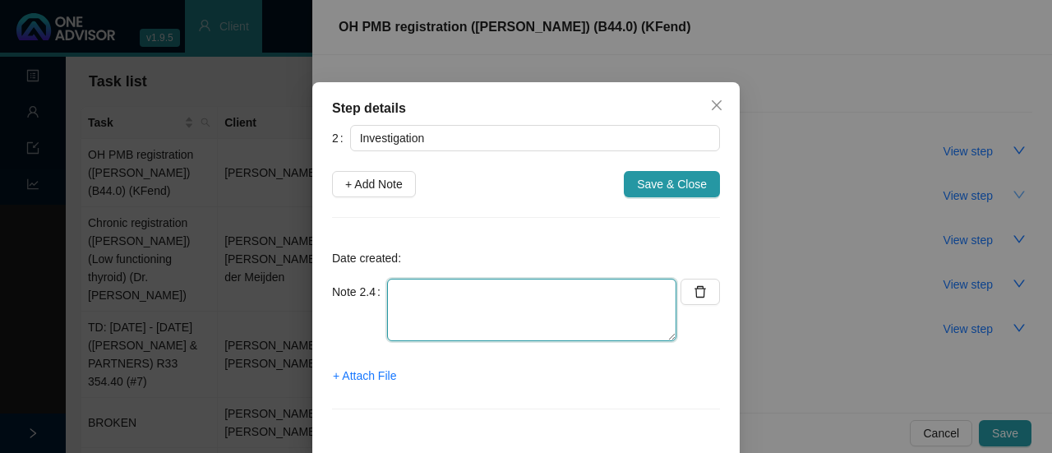
drag, startPoint x: 408, startPoint y: 295, endPoint x: 438, endPoint y: 287, distance: 31.5
click at [408, 294] on textarea at bounding box center [531, 310] width 289 height 62
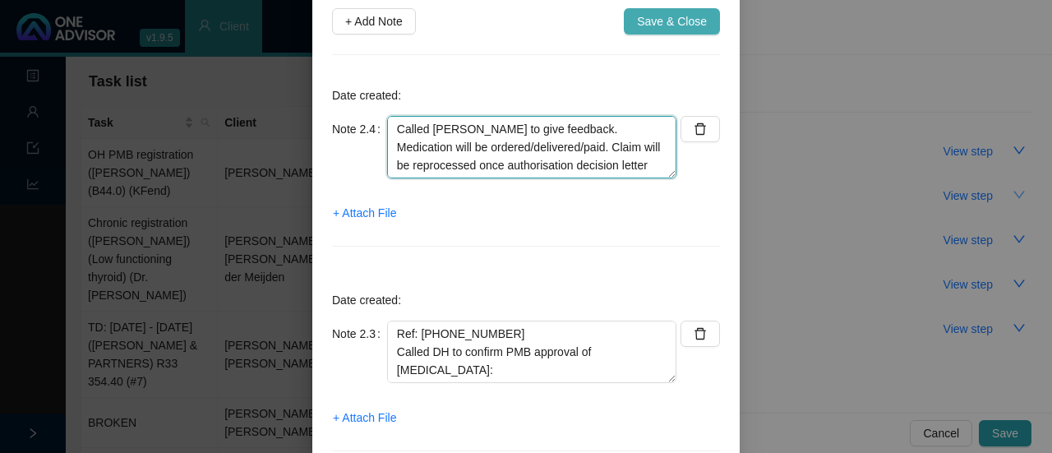
scroll to position [164, 0]
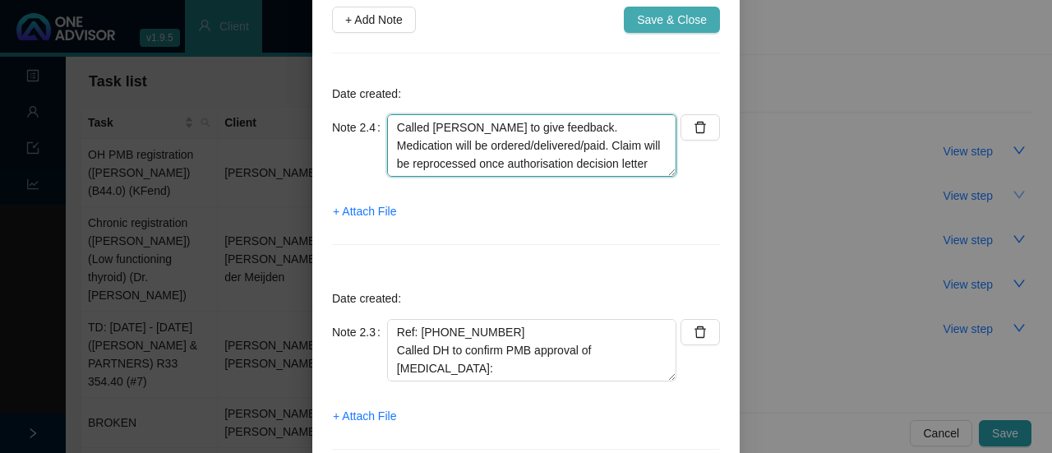
type textarea "Called [PERSON_NAME] to give feedback. Medication will be ordered/delivered/pai…"
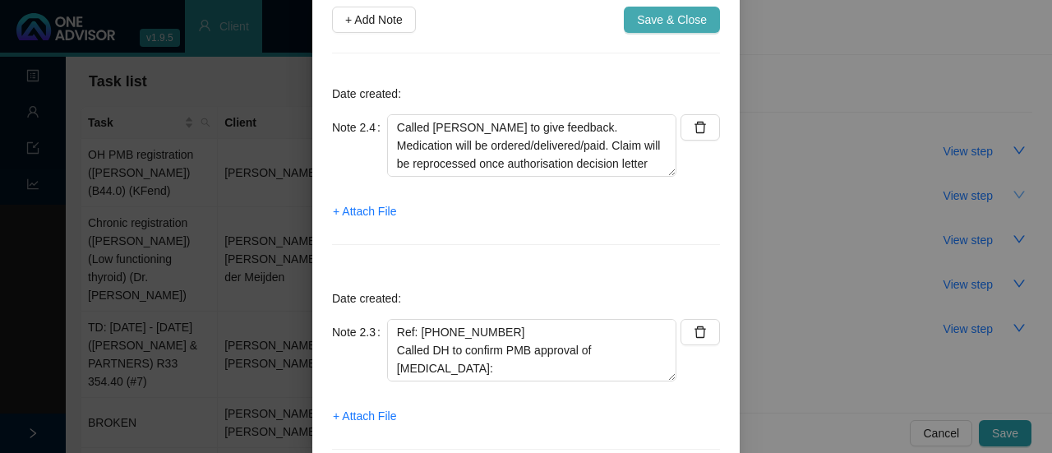
click at [640, 20] on span "Save & Close" at bounding box center [672, 20] width 70 height 18
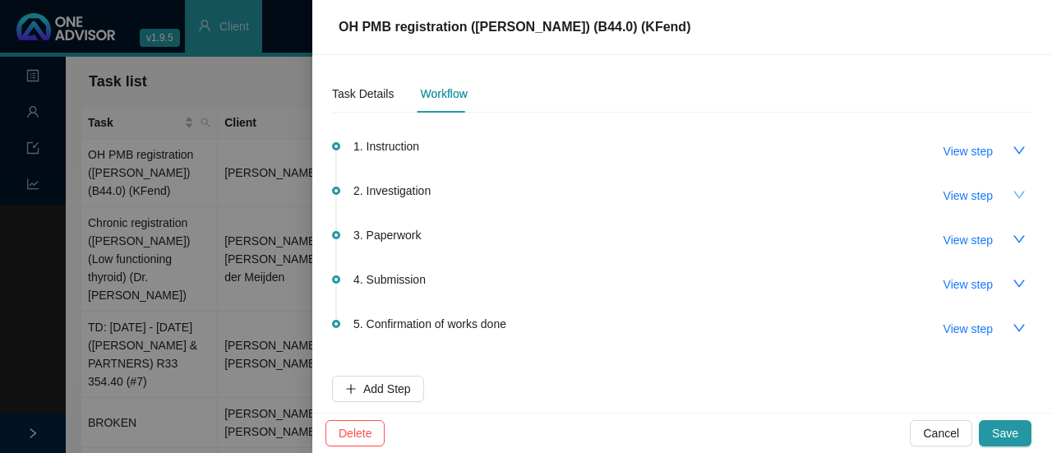
click at [1013, 193] on icon "down" at bounding box center [1019, 194] width 13 height 13
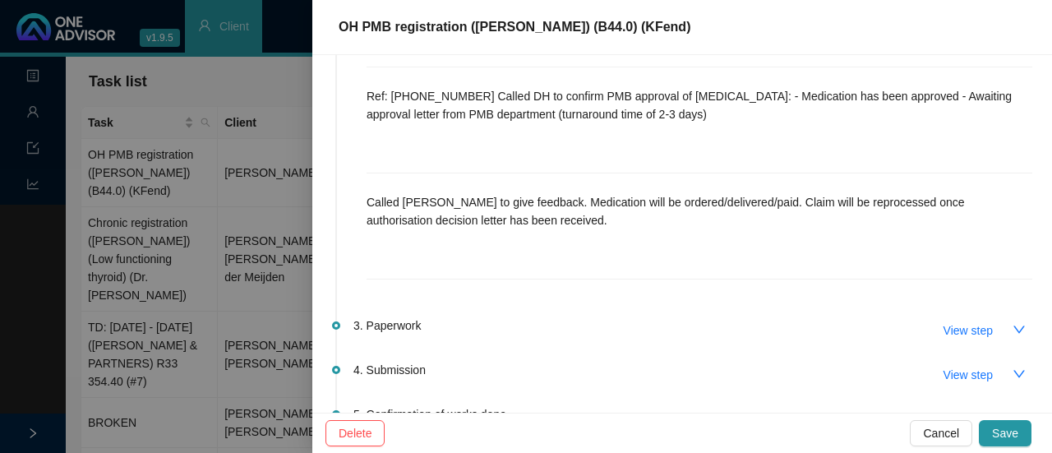
scroll to position [411, 0]
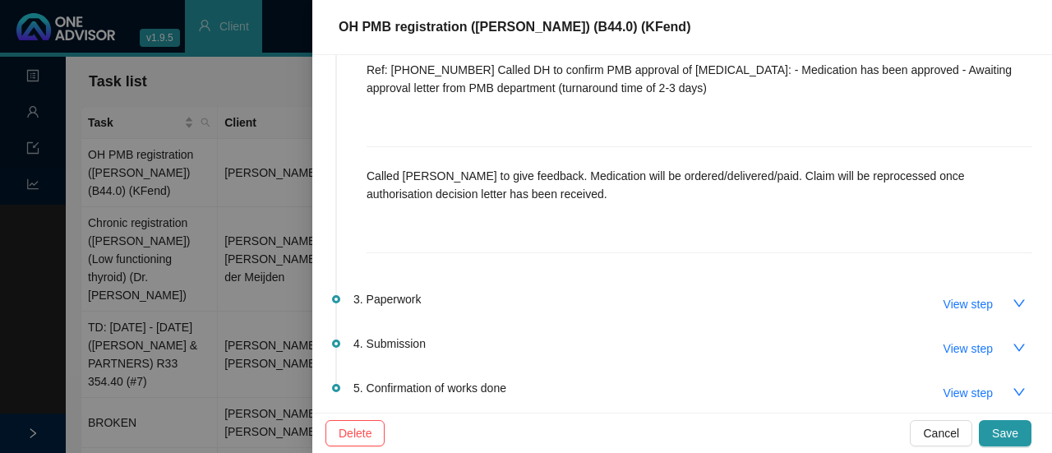
click at [524, 174] on p "Called [PERSON_NAME] to give feedback. Medication will be ordered/delivered/pai…" at bounding box center [700, 185] width 666 height 36
click at [546, 198] on p "Called [PERSON_NAME] to give feedback. Medication will be ordered/delivered/pai…" at bounding box center [700, 185] width 666 height 36
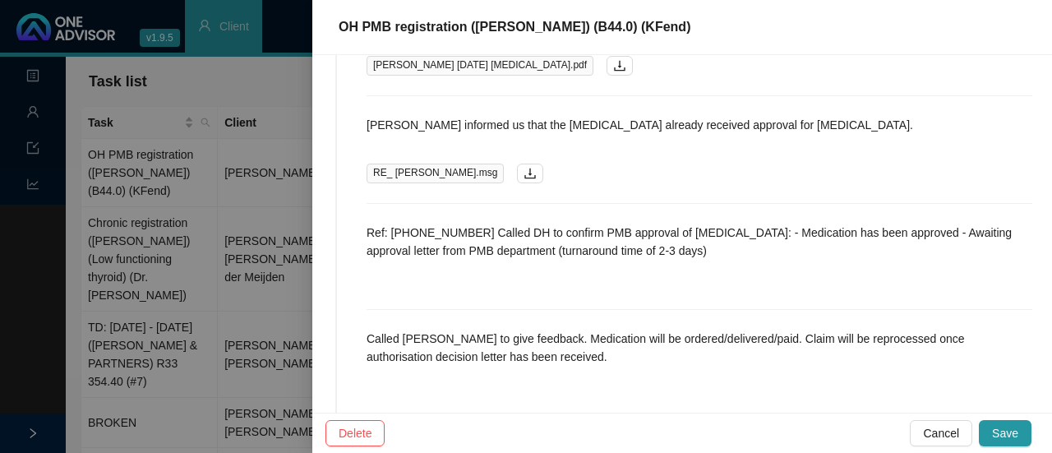
scroll to position [247, 0]
click at [465, 353] on p "Called [PERSON_NAME] to give feedback. Medication will be ordered/delivered/pai…" at bounding box center [700, 349] width 666 height 36
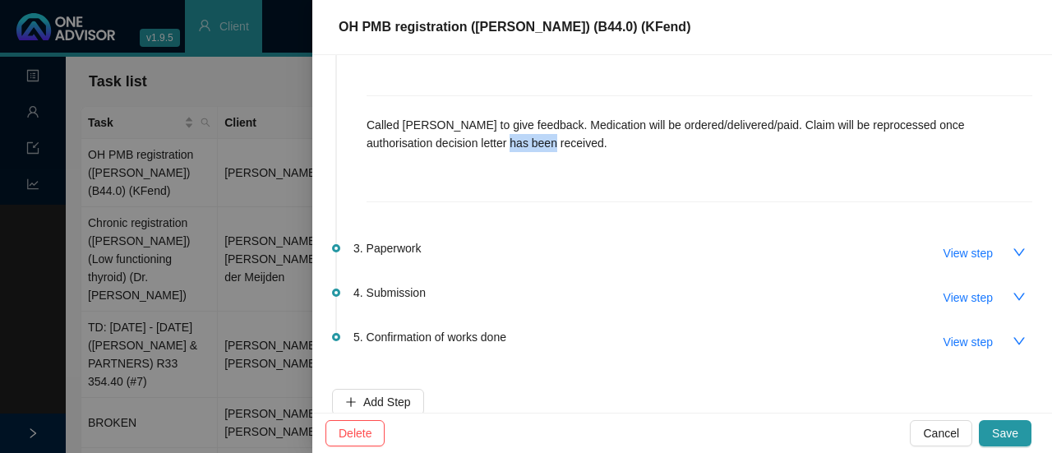
scroll to position [480, 0]
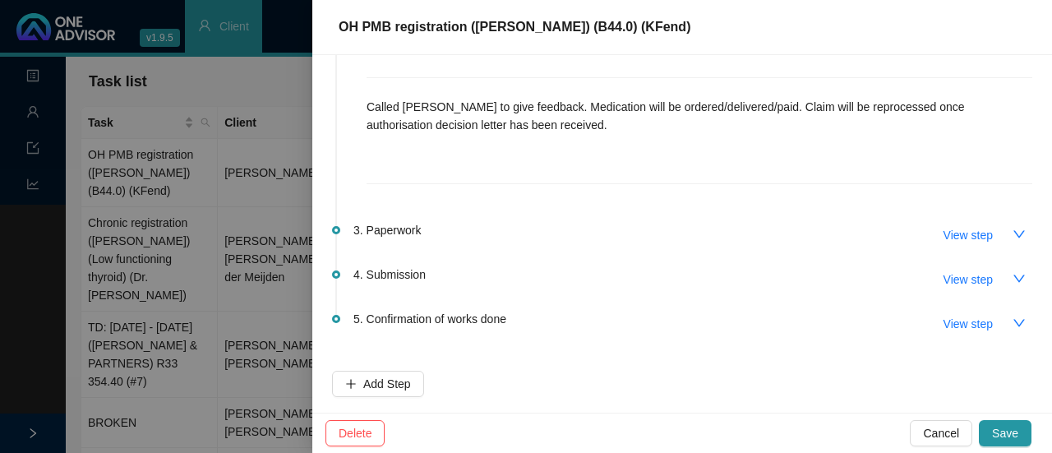
click at [504, 122] on p "Called [PERSON_NAME] to give feedback. Medication will be ordered/delivered/pai…" at bounding box center [700, 116] width 666 height 36
click at [748, 109] on p "Called [PERSON_NAME] to give feedback. Medication will be ordered/delivered/pai…" at bounding box center [700, 116] width 666 height 36
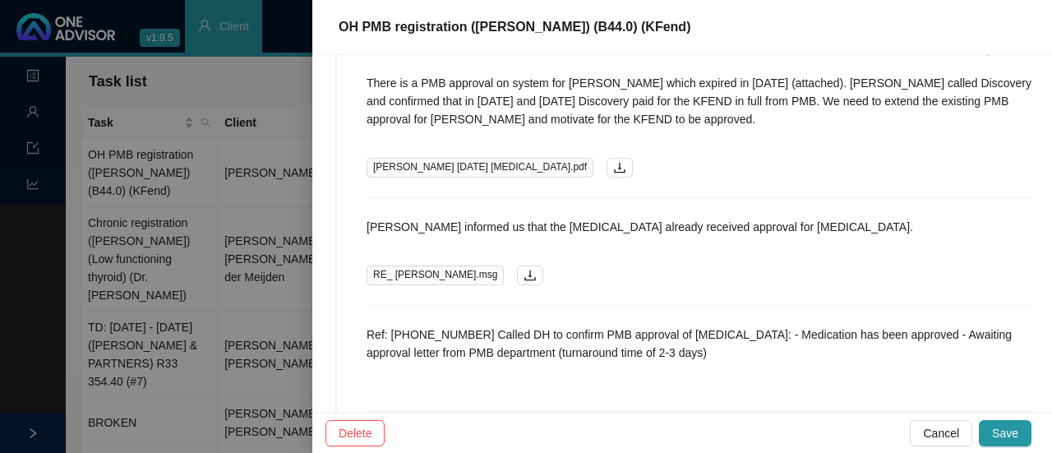
scroll to position [69, 0]
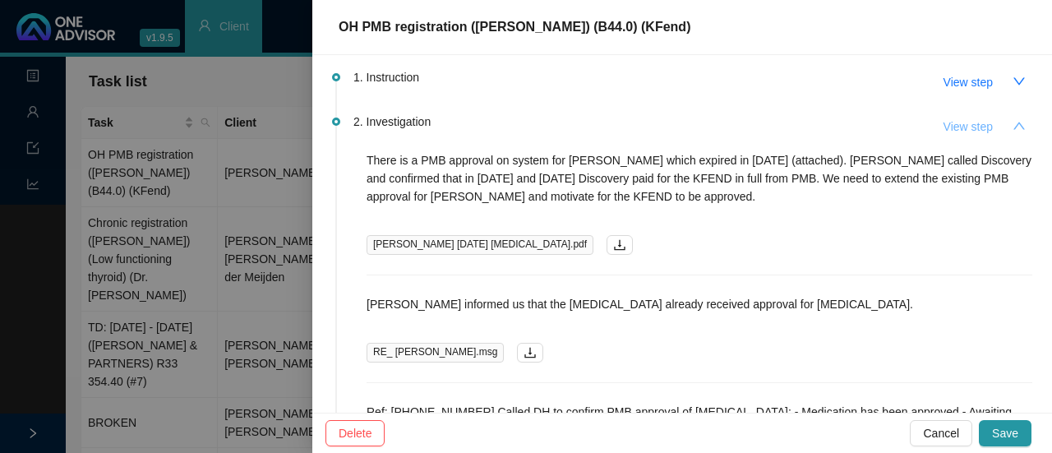
click at [962, 125] on span "View step" at bounding box center [968, 127] width 49 height 18
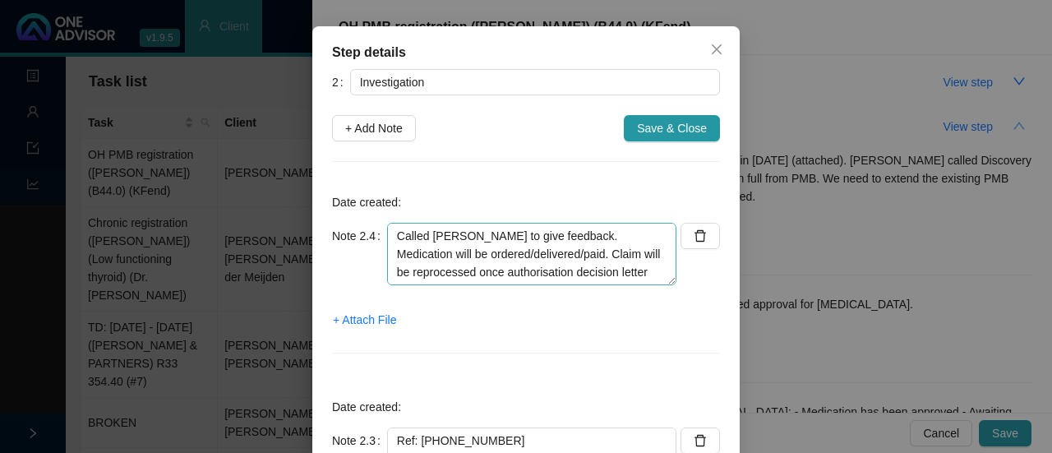
scroll to position [82, 0]
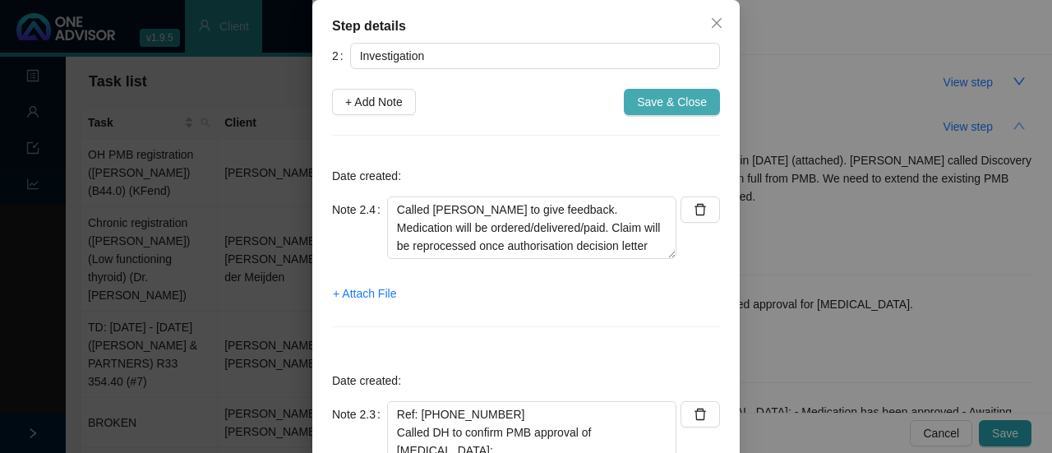
click at [671, 104] on span "Save & Close" at bounding box center [672, 102] width 70 height 18
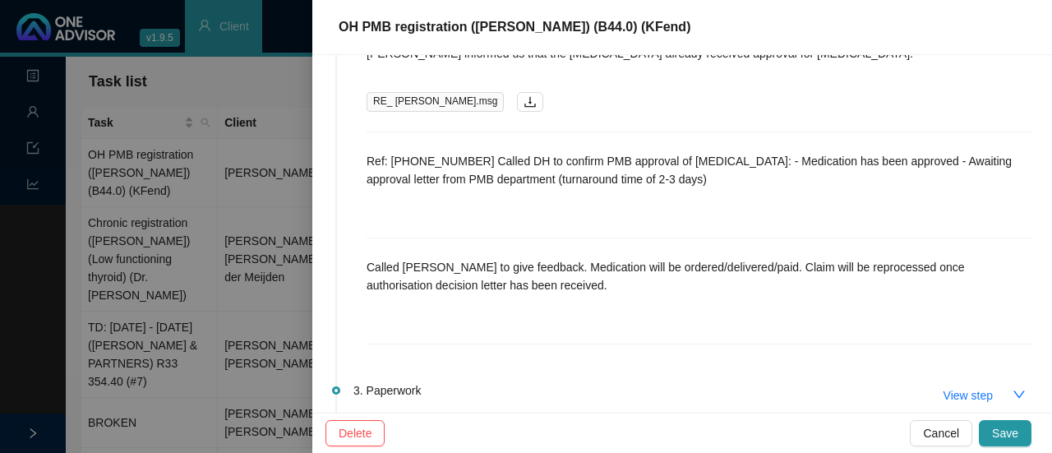
scroll to position [398, 0]
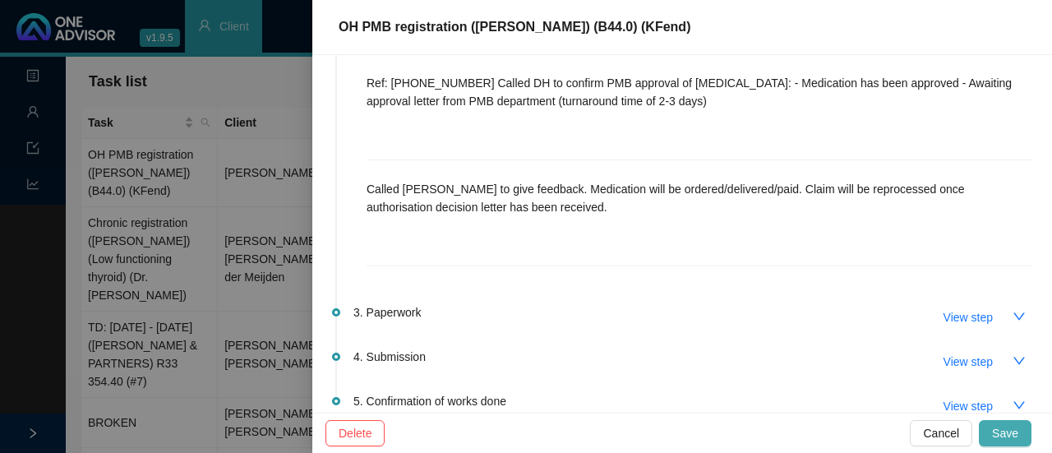
click at [1009, 427] on span "Save" at bounding box center [1005, 433] width 26 height 18
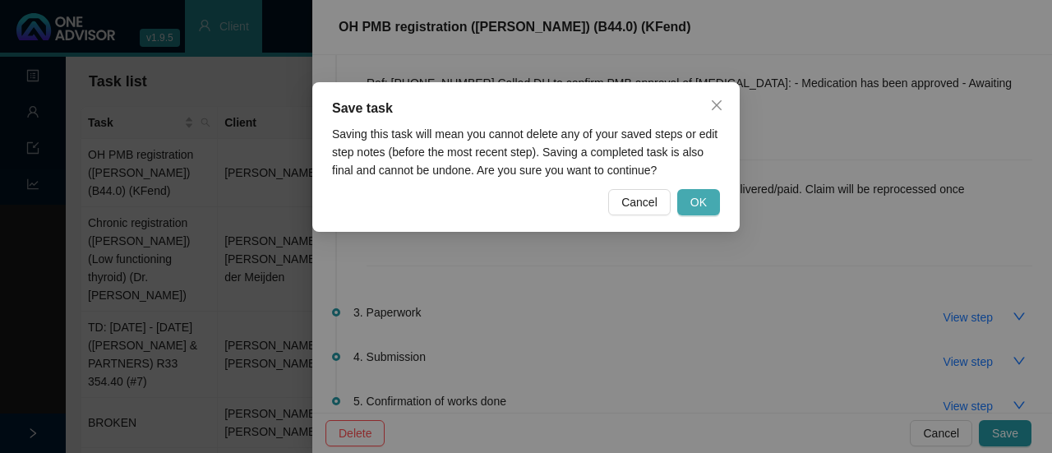
click at [701, 203] on span "OK" at bounding box center [699, 202] width 16 height 18
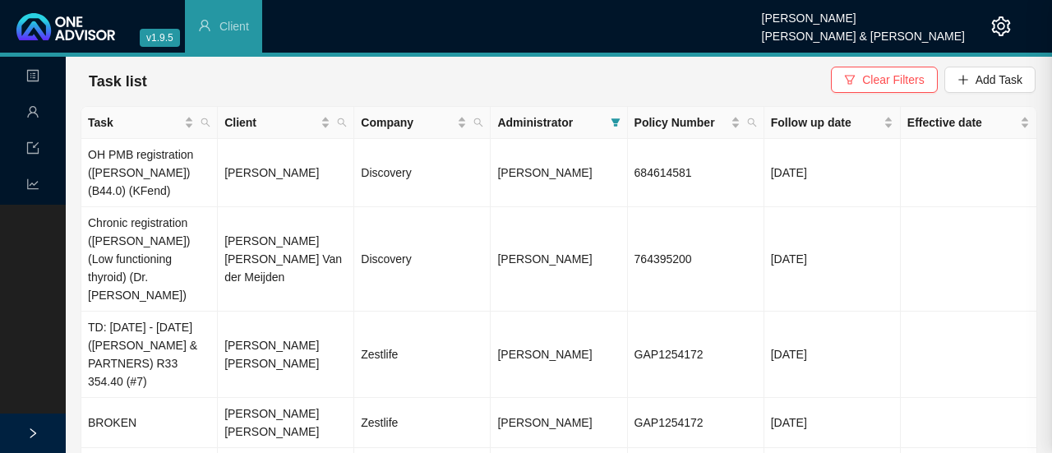
scroll to position [0, 0]
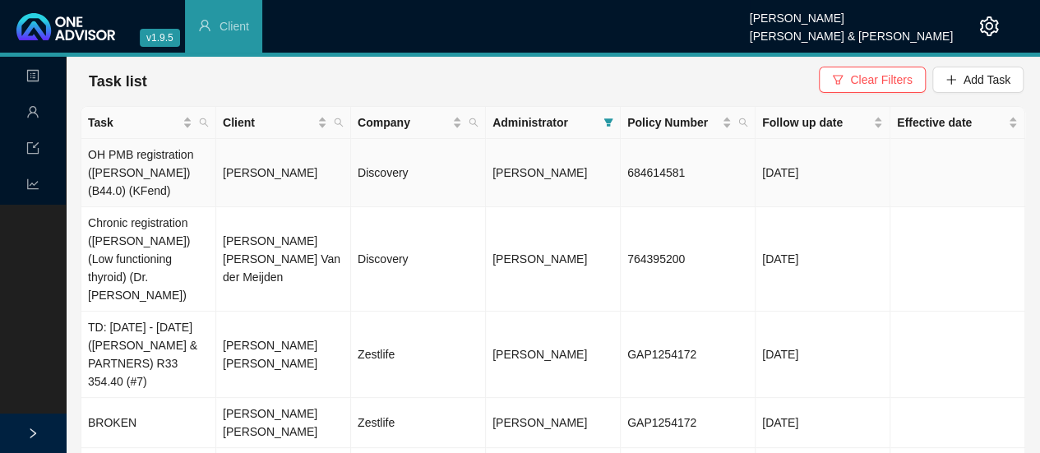
click at [372, 166] on td "Discovery" at bounding box center [418, 173] width 135 height 68
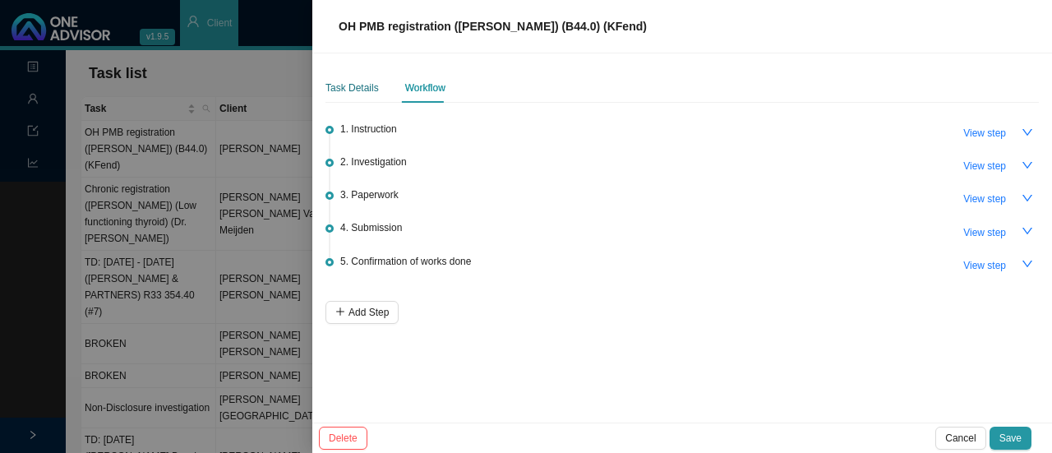
drag, startPoint x: 349, startPoint y: 88, endPoint x: 495, endPoint y: 90, distance: 146.3
click at [349, 88] on div "Task Details" at bounding box center [352, 88] width 53 height 16
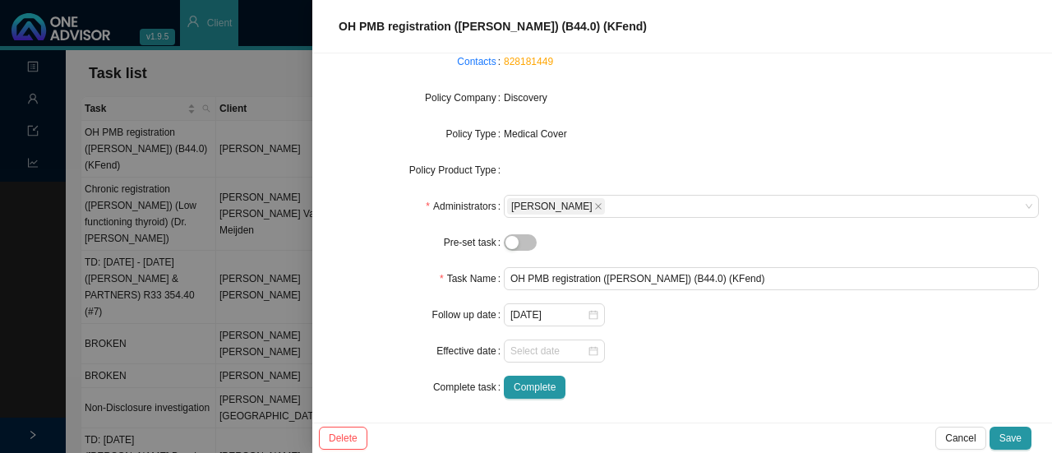
scroll to position [169, 0]
click at [590, 315] on icon "close-circle" at bounding box center [594, 313] width 10 height 10
click at [590, 315] on div at bounding box center [555, 313] width 88 height 16
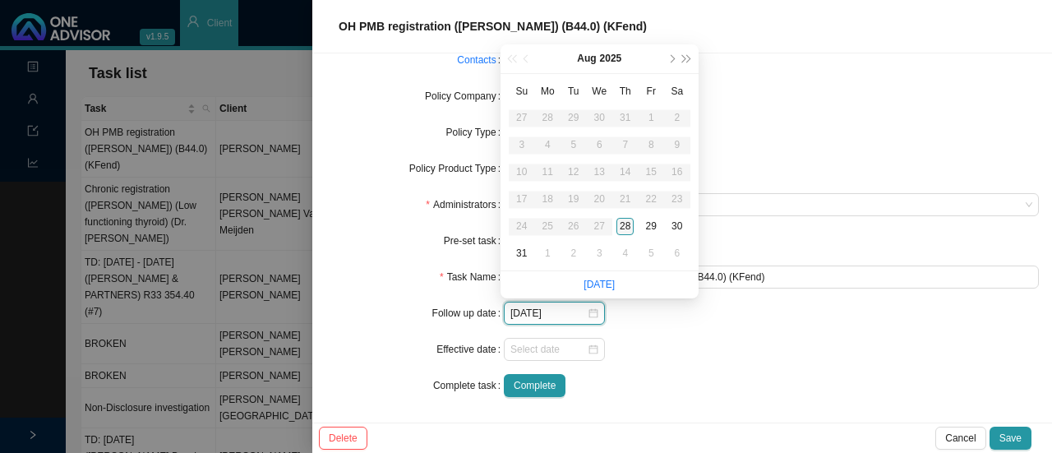
type input "[DATE]"
click at [548, 251] on div "1" at bounding box center [547, 253] width 17 height 17
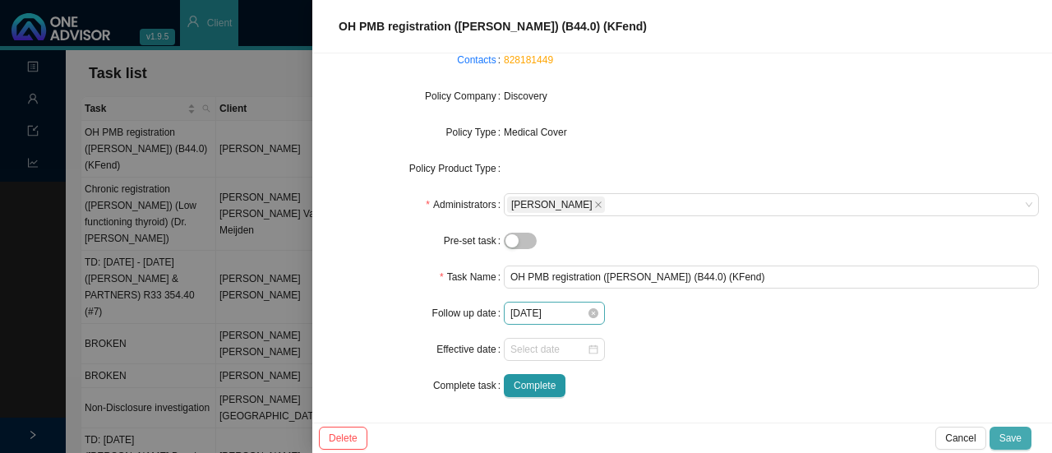
click at [1018, 434] on span "Save" at bounding box center [1011, 438] width 22 height 16
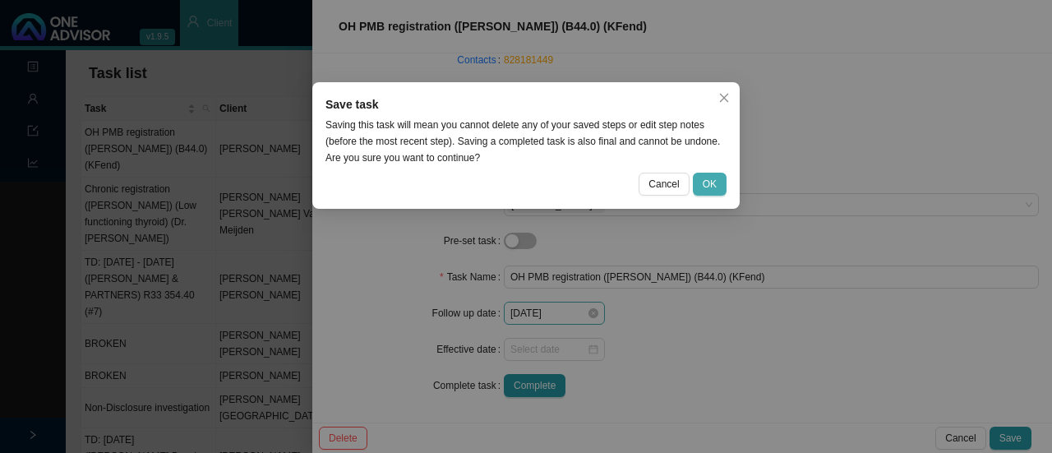
click at [702, 180] on button "OK" at bounding box center [710, 184] width 34 height 23
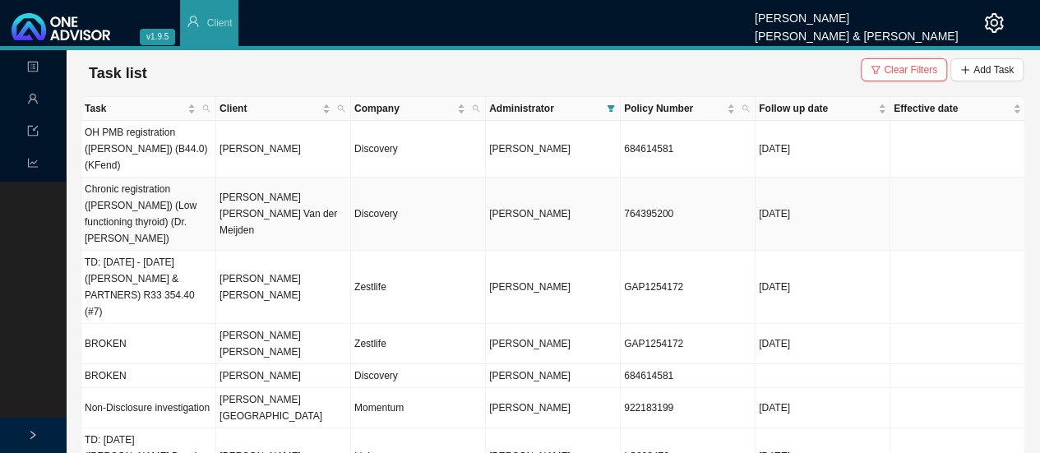
click at [505, 208] on span "[PERSON_NAME]" at bounding box center [529, 214] width 81 height 12
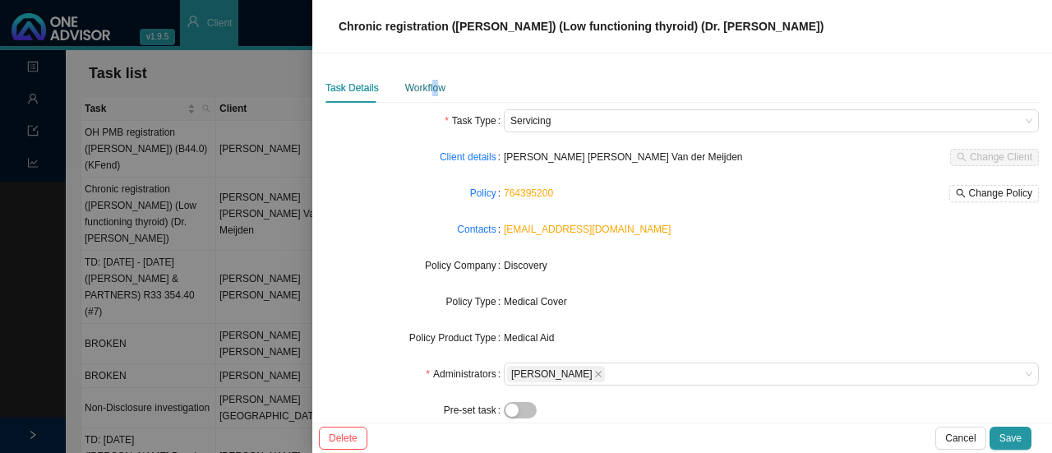
drag, startPoint x: 433, startPoint y: 83, endPoint x: 453, endPoint y: 86, distance: 20.0
click at [433, 83] on div "Workflow" at bounding box center [425, 88] width 40 height 16
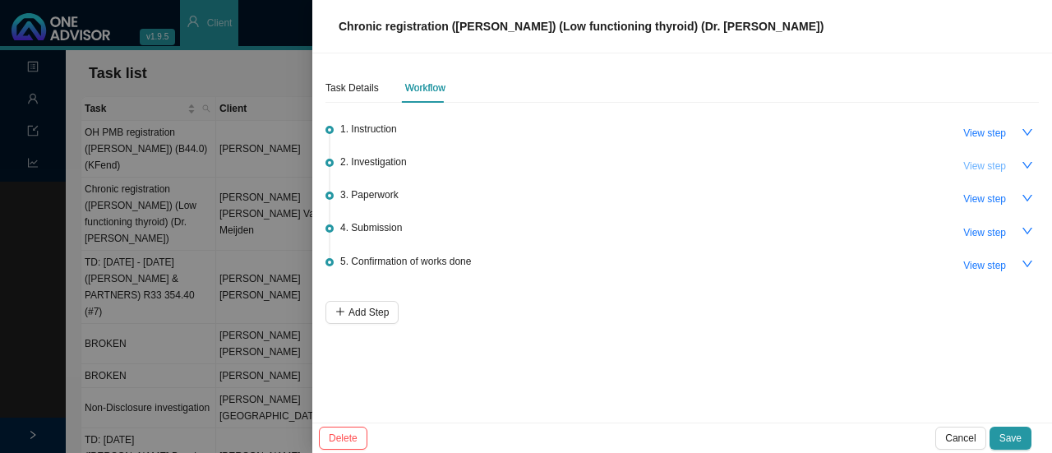
click at [1003, 165] on span "View step" at bounding box center [984, 166] width 43 height 16
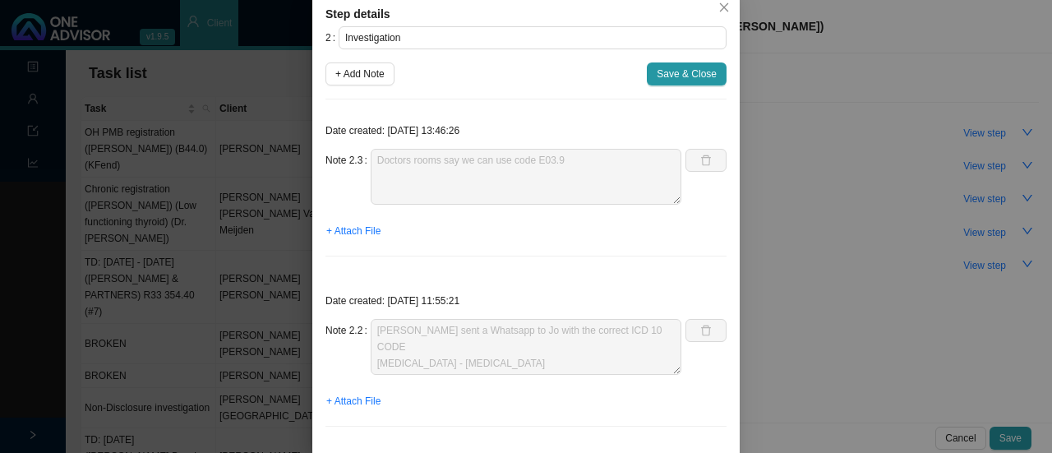
scroll to position [0, 0]
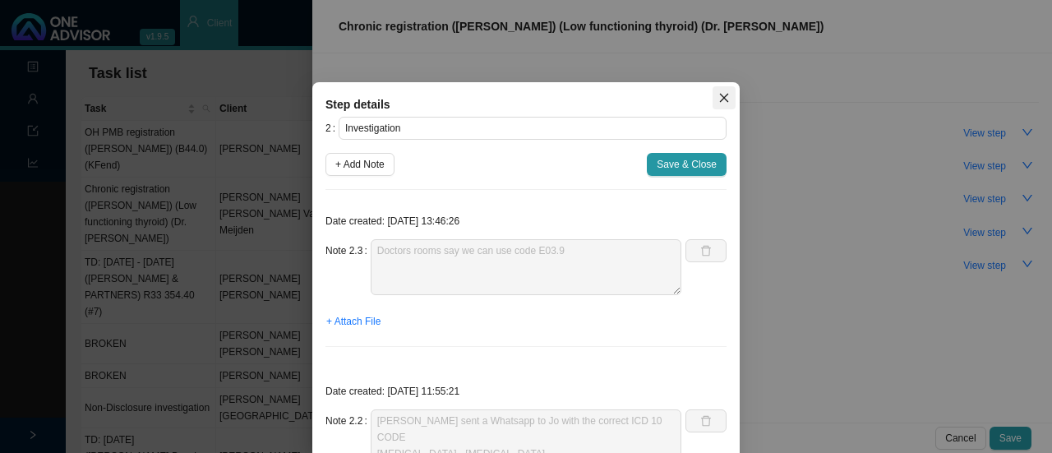
click at [718, 99] on icon "close" at bounding box center [724, 98] width 12 height 12
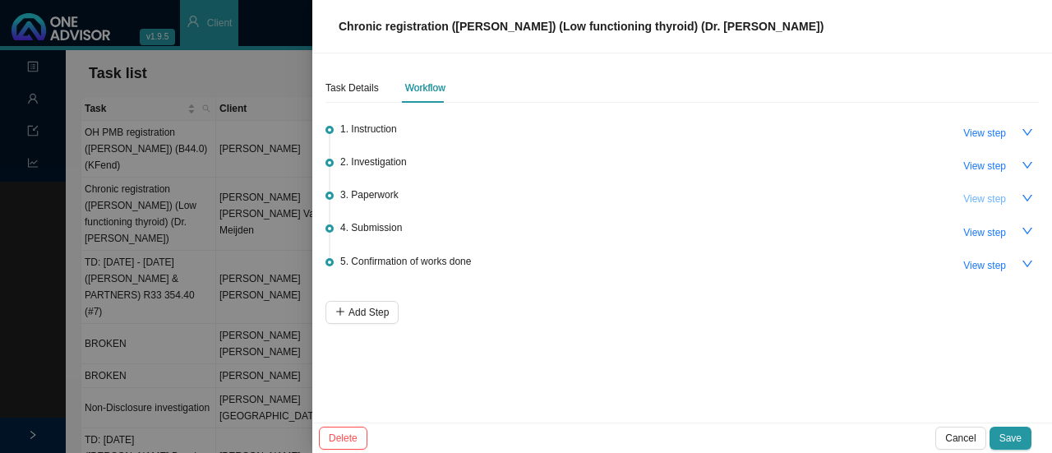
click at [985, 197] on span "View step" at bounding box center [984, 199] width 43 height 16
type input "Paperwork"
type textarea "Emailed the Chronic Application to [PERSON_NAME] and requested a Letter of Moti…"
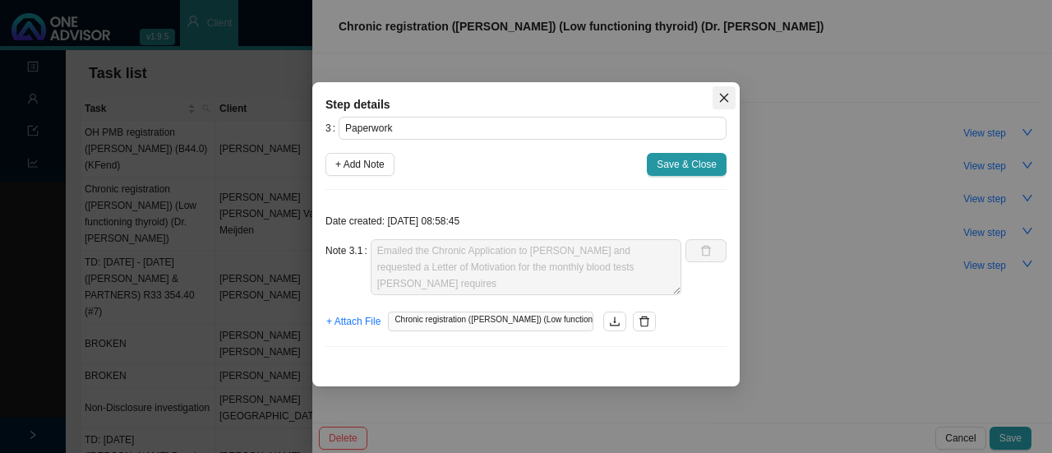
click at [728, 96] on icon "close" at bounding box center [724, 98] width 12 height 12
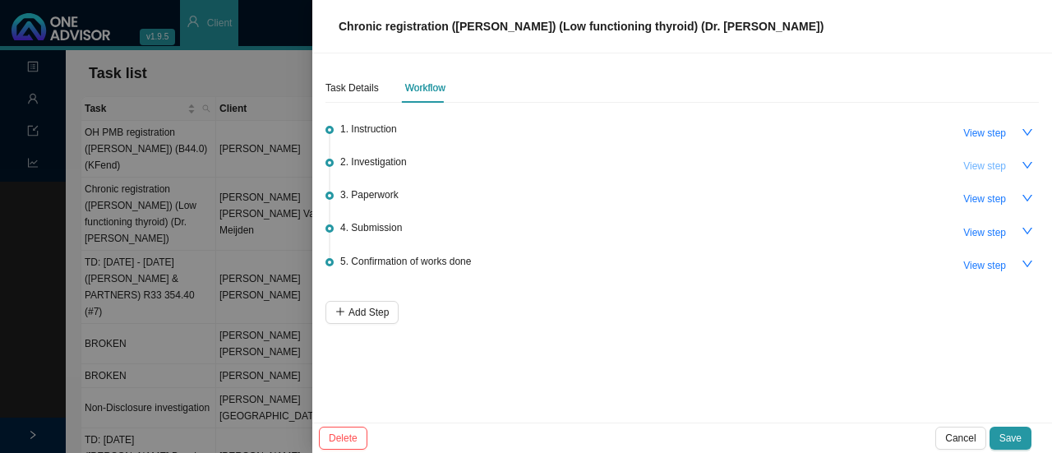
click at [990, 170] on span "View step" at bounding box center [984, 166] width 43 height 16
type input "Investigation"
type textarea "Doctors rooms say we can use code E03.9"
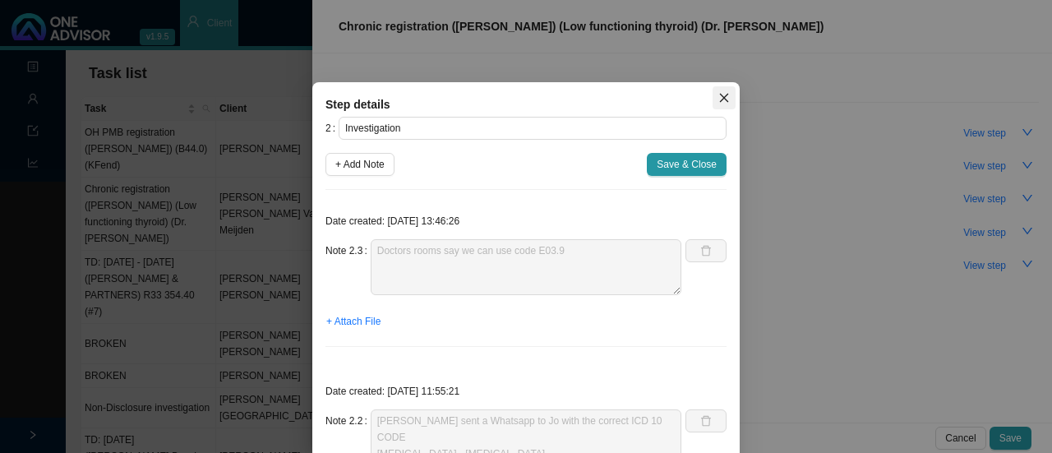
click at [718, 97] on icon "close" at bounding box center [724, 98] width 12 height 12
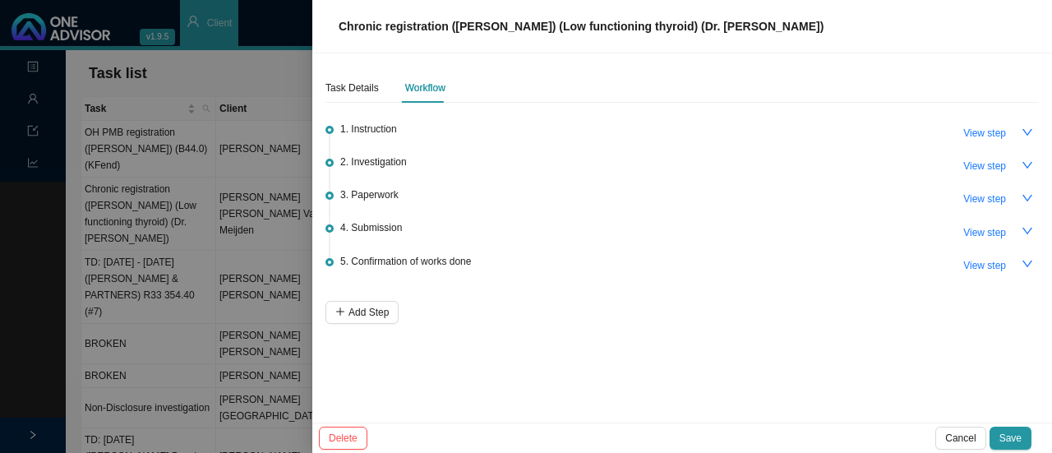
click at [163, 136] on div at bounding box center [526, 226] width 1052 height 453
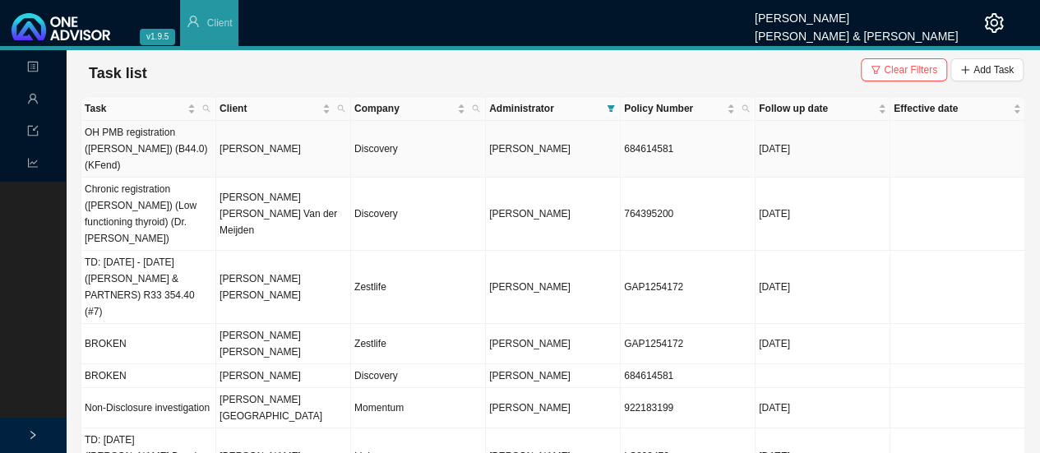
click at [284, 138] on td "[PERSON_NAME]" at bounding box center [283, 149] width 135 height 57
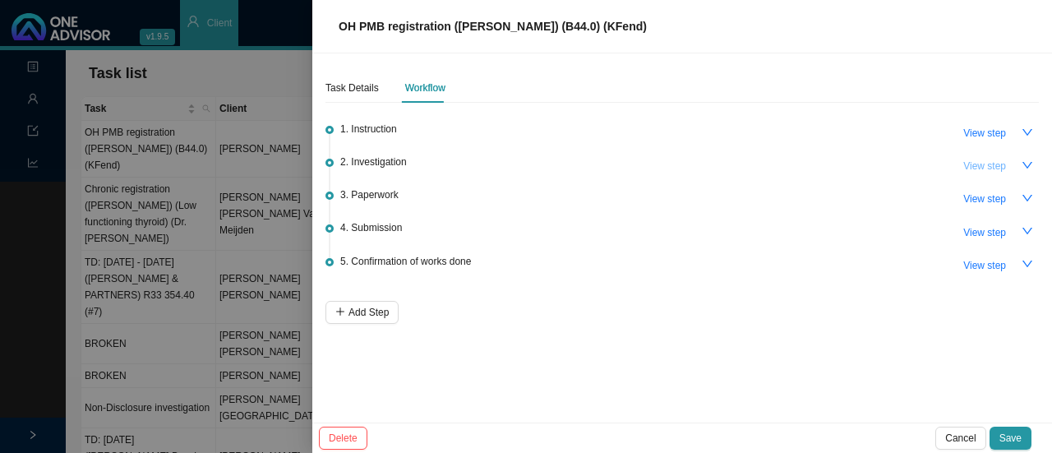
click at [978, 168] on span "View step" at bounding box center [984, 166] width 43 height 16
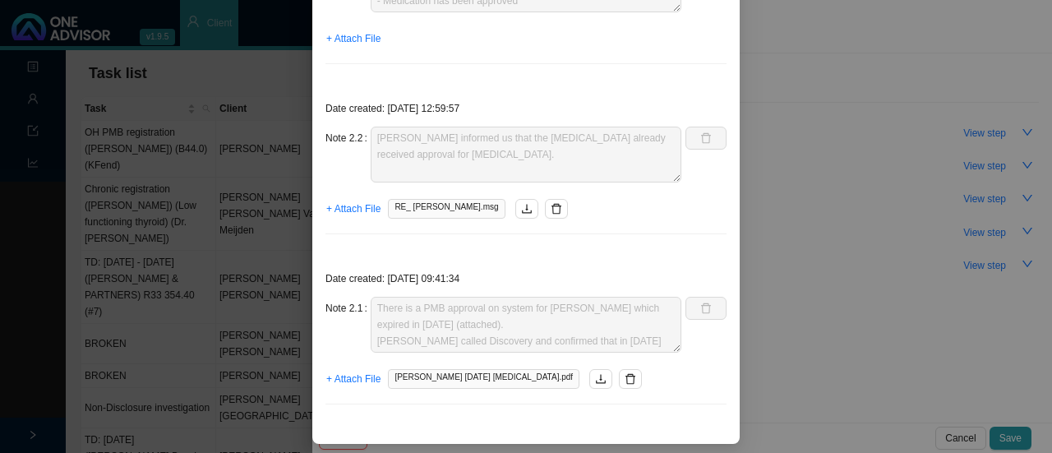
scroll to position [66, 0]
click at [344, 204] on span "+ Attach File" at bounding box center [353, 209] width 54 height 16
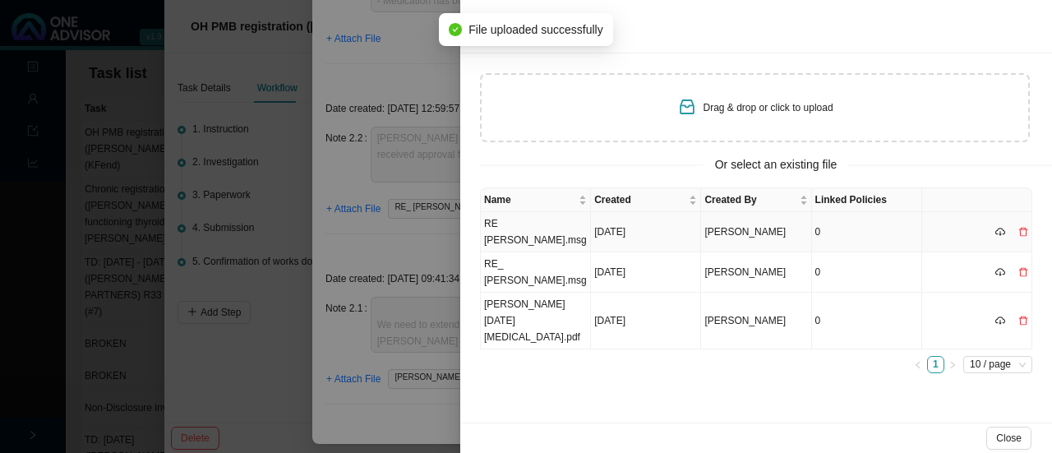
click at [554, 226] on td "RE [PERSON_NAME].msg" at bounding box center [536, 232] width 110 height 40
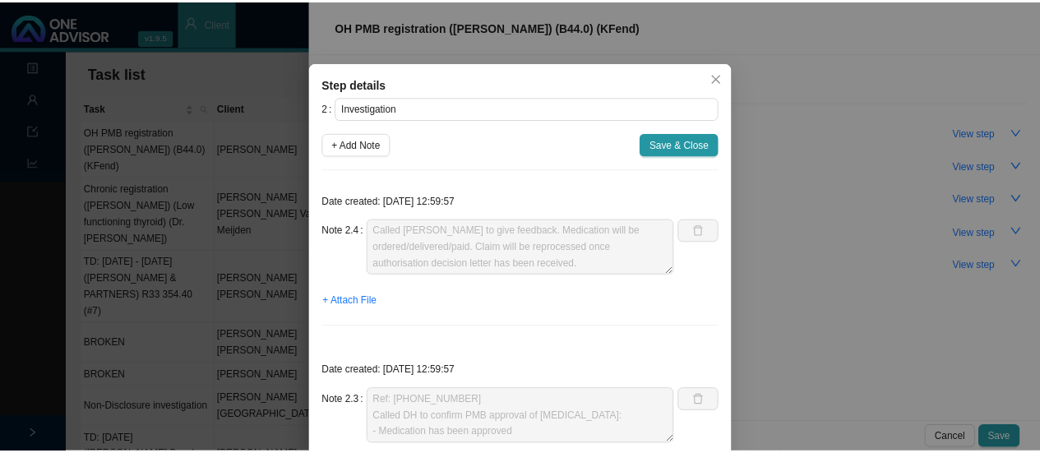
scroll to position [0, 0]
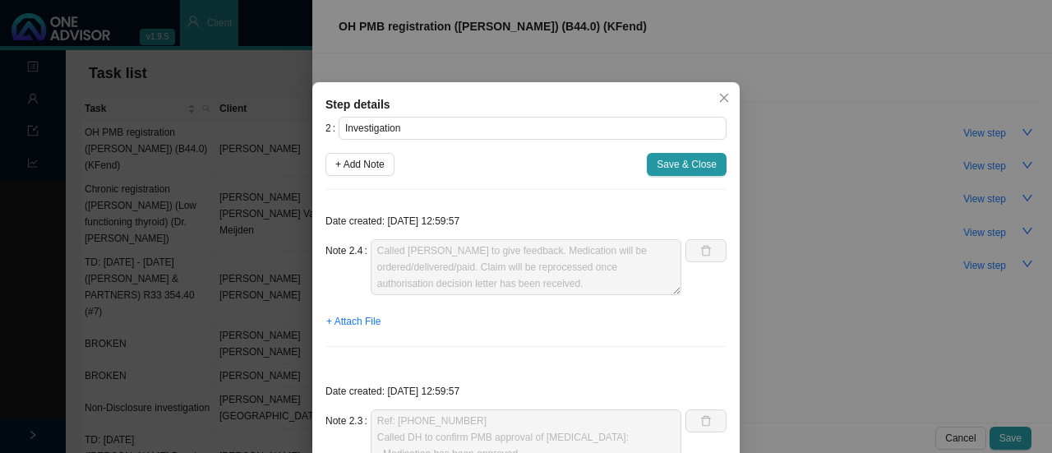
click at [673, 166] on span "Save & Close" at bounding box center [687, 164] width 60 height 16
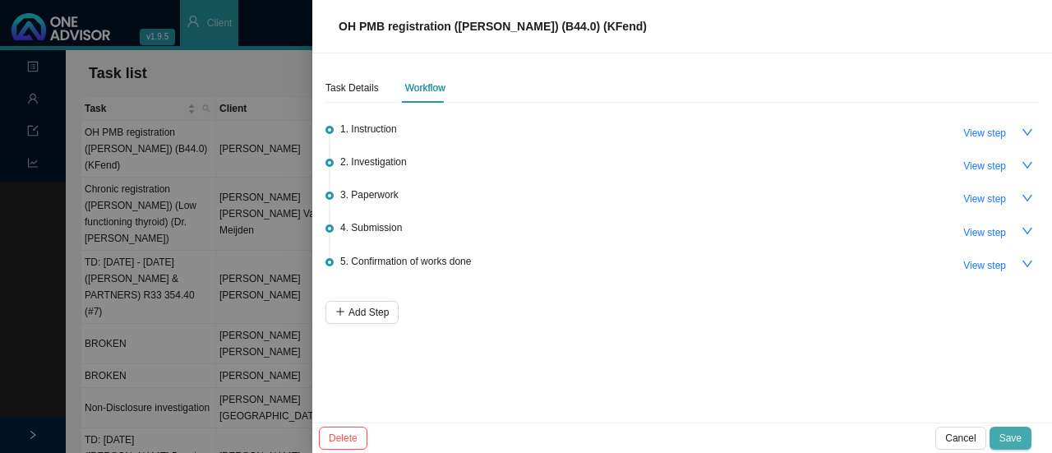
click at [1016, 434] on span "Save" at bounding box center [1011, 438] width 22 height 16
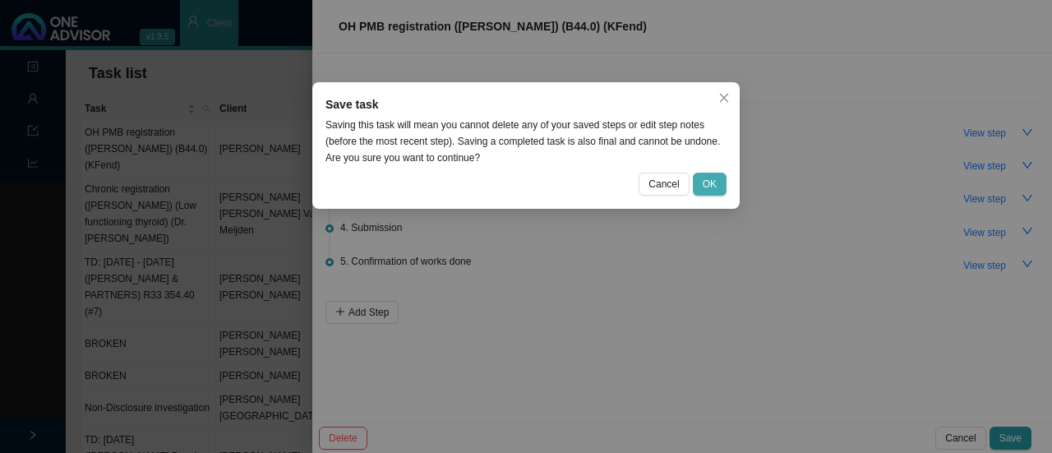
click at [717, 188] on span "OK" at bounding box center [710, 184] width 14 height 16
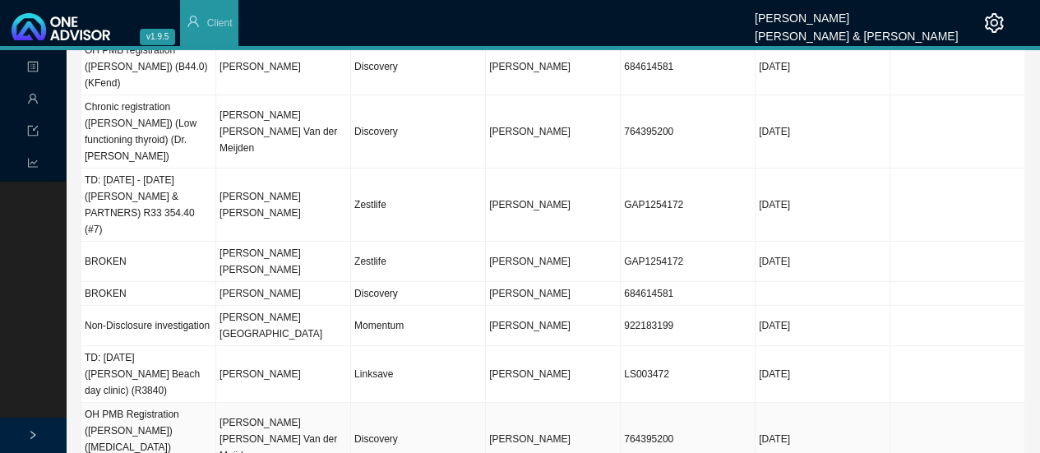
scroll to position [130, 0]
